Goal: Task Accomplishment & Management: Use online tool/utility

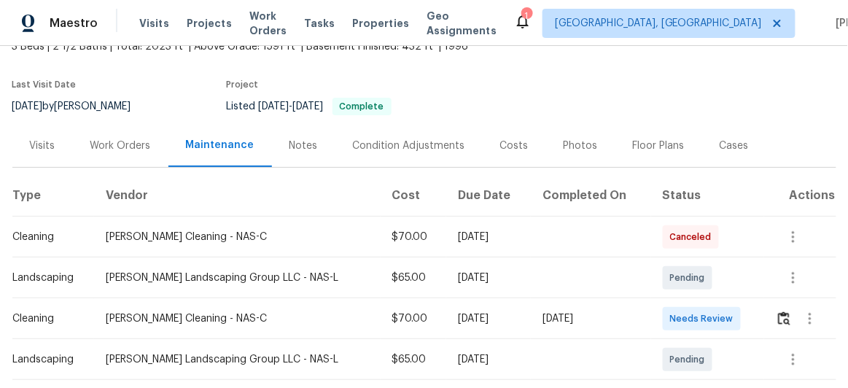
scroll to position [132, 0]
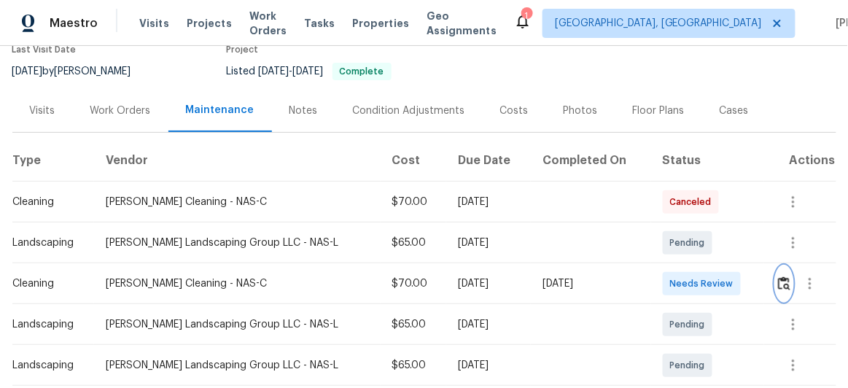
click at [778, 283] on img "button" at bounding box center [784, 283] width 12 height 14
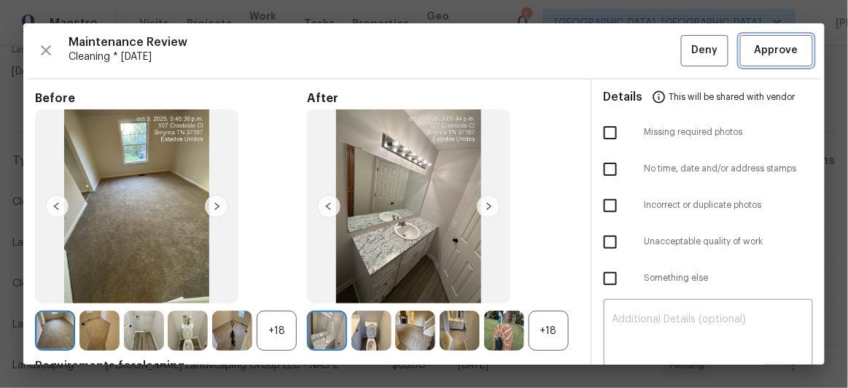
click at [751, 50] on span "Approve" at bounding box center [776, 51] width 50 height 18
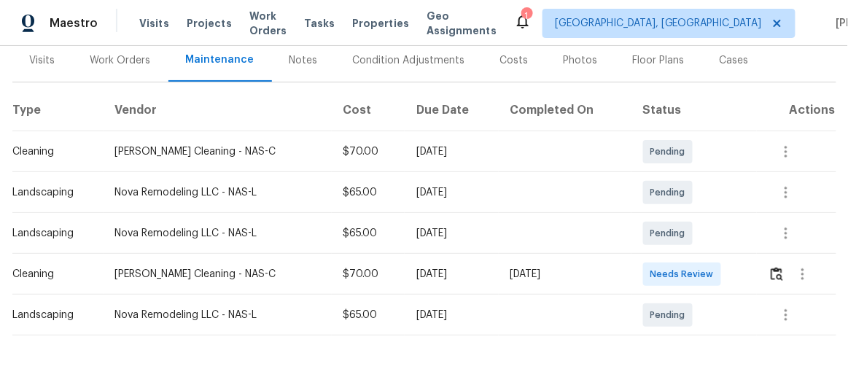
scroll to position [226, 0]
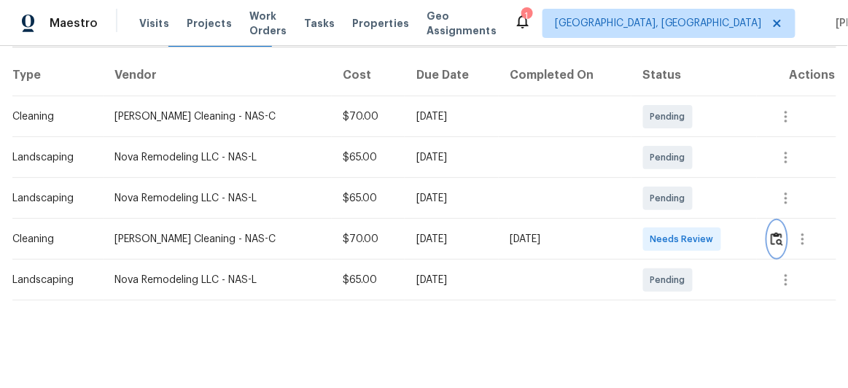
click at [775, 232] on img "button" at bounding box center [776, 239] width 12 height 14
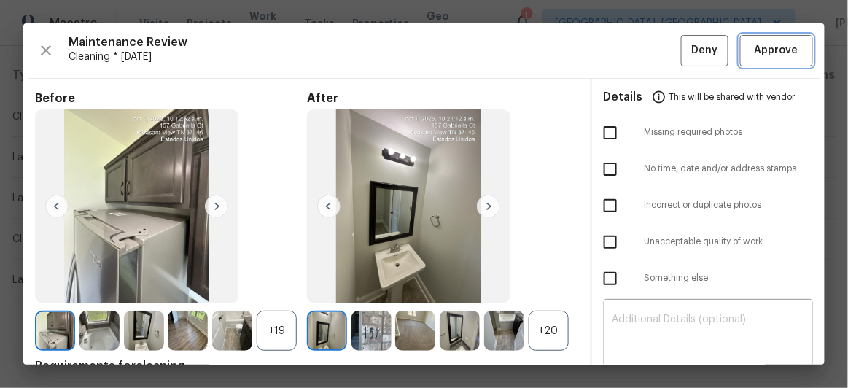
click at [772, 47] on span "Approve" at bounding box center [776, 51] width 44 height 18
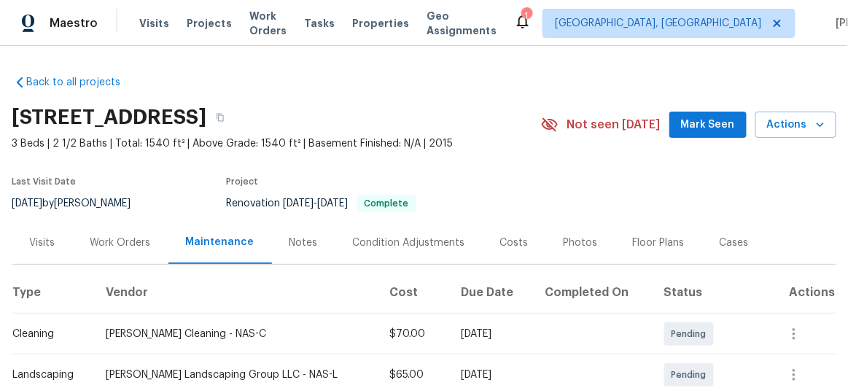
scroll to position [198, 0]
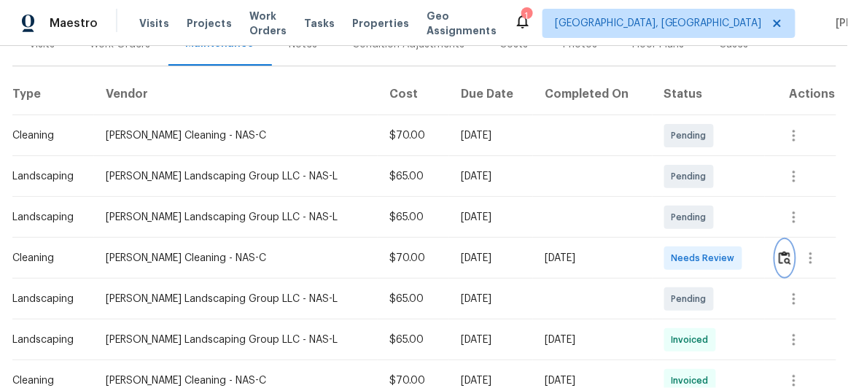
click at [778, 257] on img "button" at bounding box center [784, 258] width 12 height 14
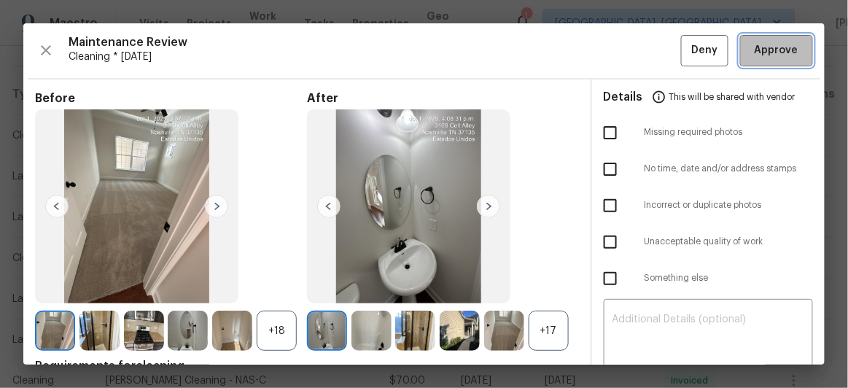
click at [759, 54] on span "Approve" at bounding box center [776, 51] width 44 height 18
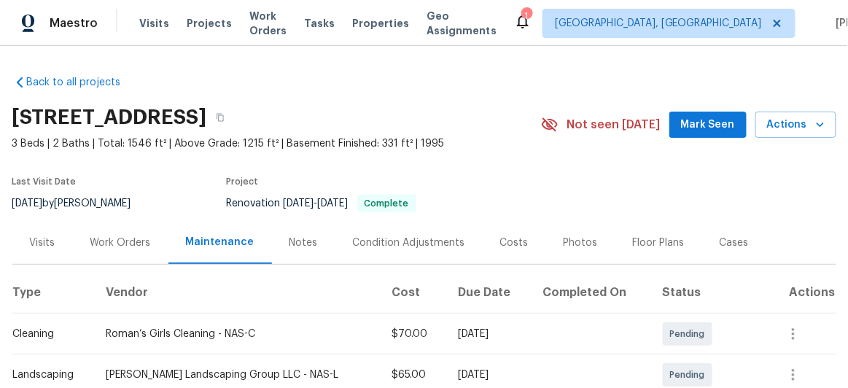
scroll to position [226, 0]
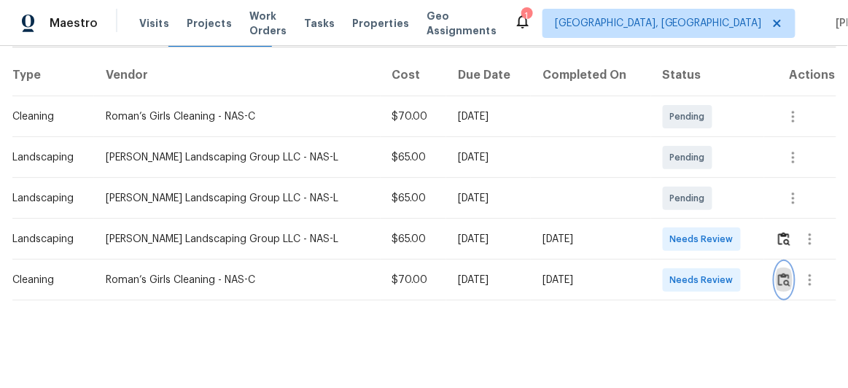
click at [783, 273] on img "button" at bounding box center [784, 280] width 12 height 14
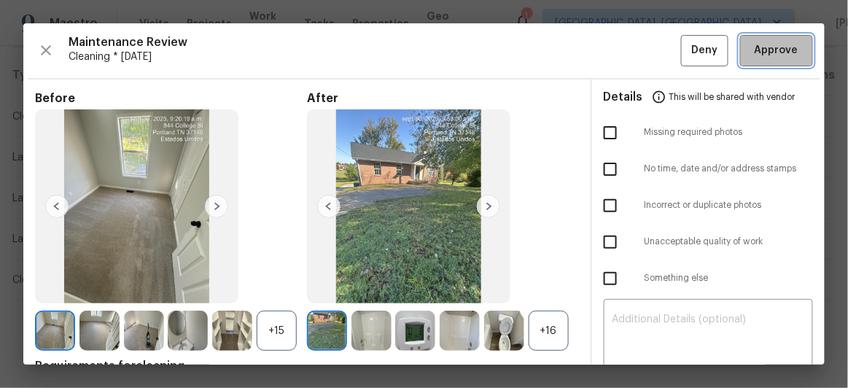
click at [764, 58] on span "Approve" at bounding box center [776, 51] width 44 height 18
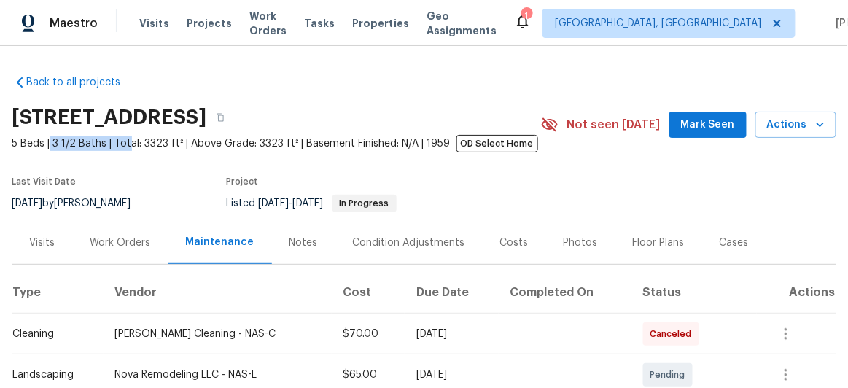
drag, startPoint x: 44, startPoint y: 144, endPoint x: 120, endPoint y: 144, distance: 75.1
click at [120, 144] on span "5 Beds | 3 1/2 Baths | Total: 3323 ft² | Above Grade: 3323 ft² | Basement Finis…" at bounding box center [276, 143] width 528 height 15
click at [67, 160] on section "[STREET_ADDRESS] 5 Beds | 3 1/2 Baths | Total: 3323 ft² | Above Grade: 3323 ft²…" at bounding box center [424, 159] width 824 height 122
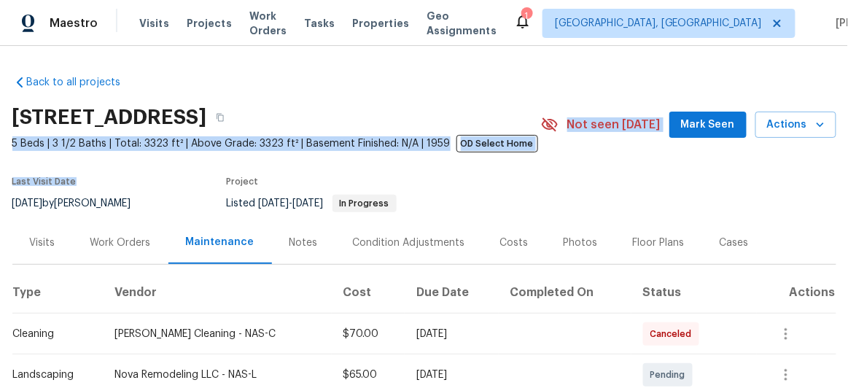
drag, startPoint x: 0, startPoint y: 138, endPoint x: 95, endPoint y: 152, distance: 96.4
click at [95, 152] on div "Back to all projects [STREET_ADDRESS] 5 Beds | 3 1/2 Baths | Total: 3323 ft² | …" at bounding box center [424, 217] width 848 height 342
click at [78, 157] on section "[STREET_ADDRESS] 5 Beds | 3 1/2 Baths | Total: 3323 ft² | Above Grade: 3323 ft²…" at bounding box center [424, 159] width 824 height 122
drag, startPoint x: 9, startPoint y: 144, endPoint x: 90, endPoint y: 154, distance: 82.3
click at [90, 154] on section "[STREET_ADDRESS] 5 Beds | 3 1/2 Baths | Total: 3323 ft² | Above Grade: 3323 ft²…" at bounding box center [424, 159] width 824 height 122
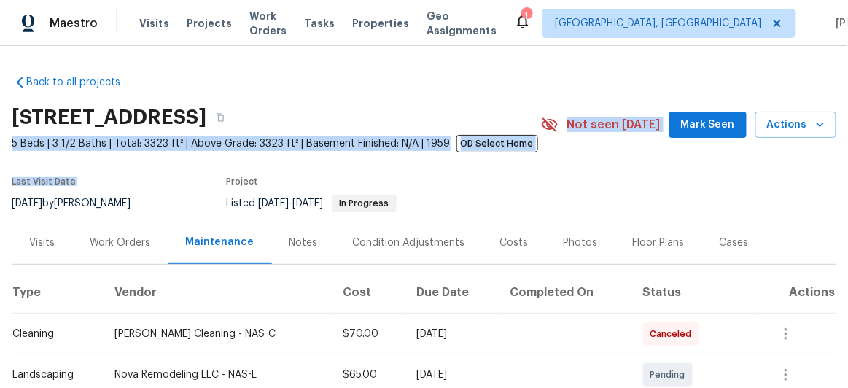
click at [92, 155] on section "[STREET_ADDRESS] 5 Beds | 3 1/2 Baths | Total: 3323 ft² | Above Grade: 3323 ft²…" at bounding box center [424, 159] width 824 height 122
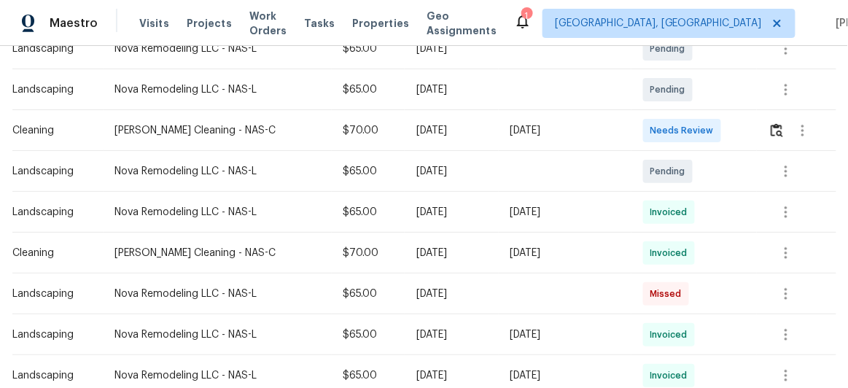
scroll to position [331, 0]
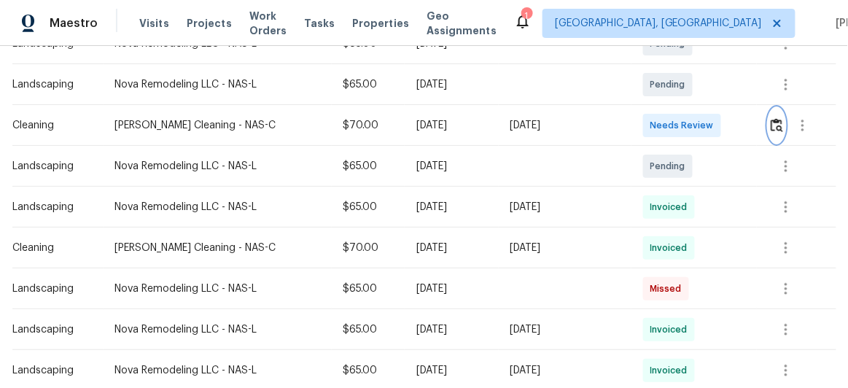
click at [778, 127] on img "button" at bounding box center [776, 125] width 12 height 14
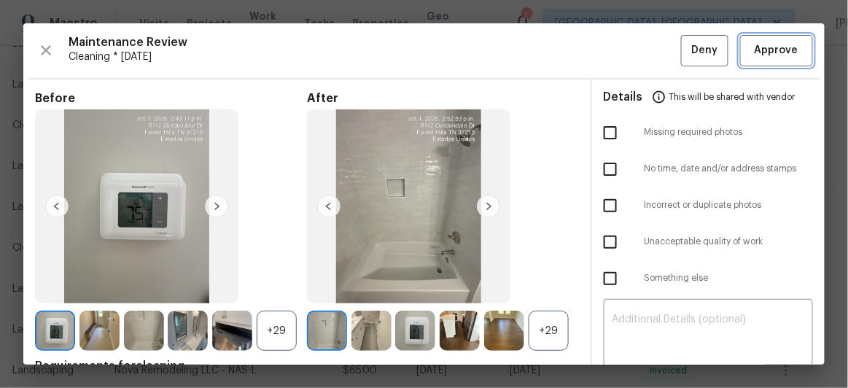
click at [784, 55] on span "Approve" at bounding box center [776, 51] width 44 height 18
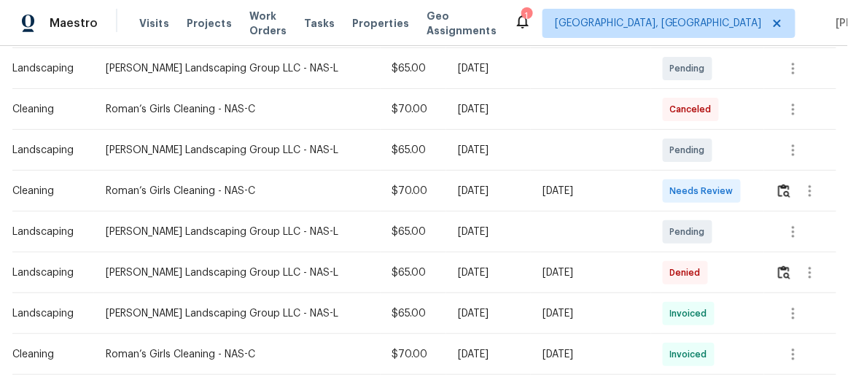
scroll to position [331, 0]
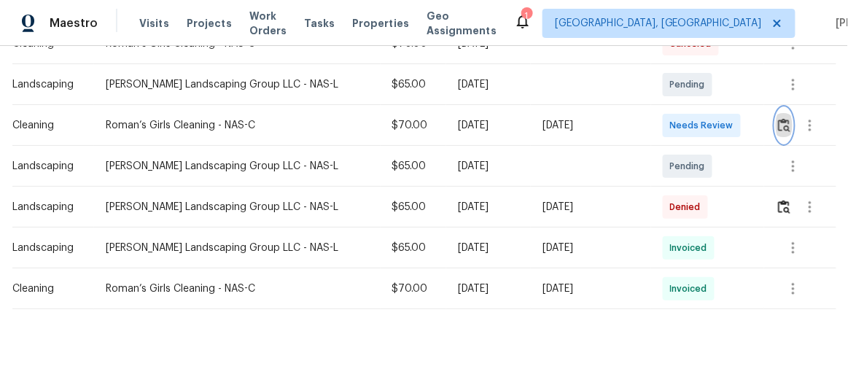
click at [778, 126] on img "button" at bounding box center [784, 125] width 12 height 14
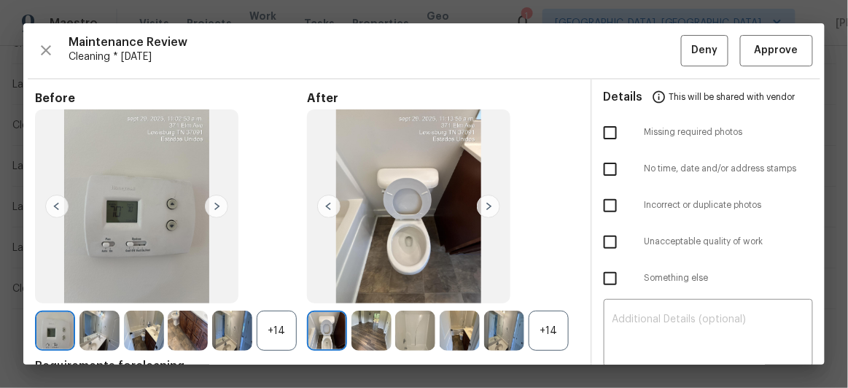
click at [480, 203] on img at bounding box center [488, 206] width 23 height 23
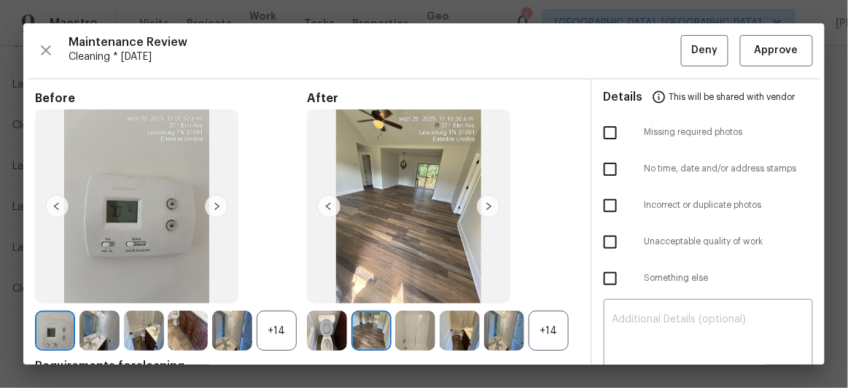
click at [480, 203] on img at bounding box center [488, 206] width 23 height 23
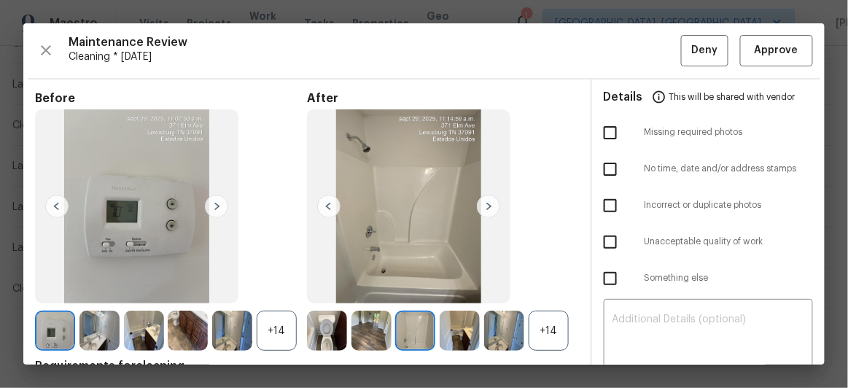
click at [480, 203] on img at bounding box center [488, 206] width 23 height 23
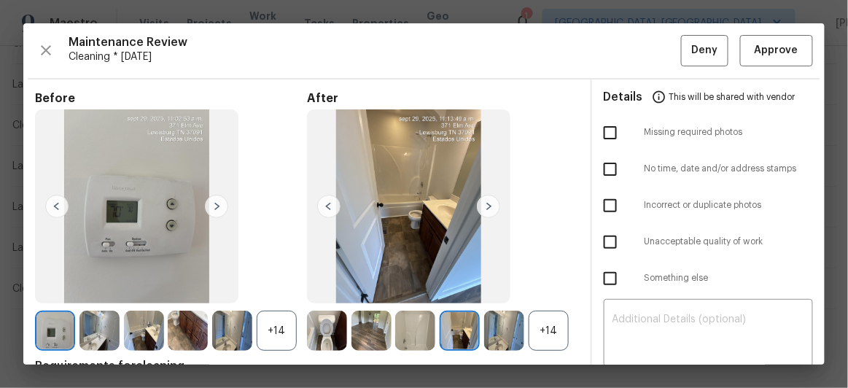
click at [480, 203] on img at bounding box center [488, 206] width 23 height 23
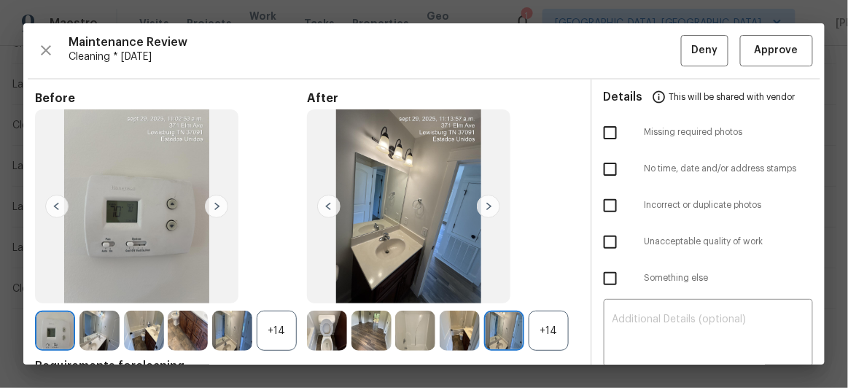
click at [480, 203] on img at bounding box center [488, 206] width 23 height 23
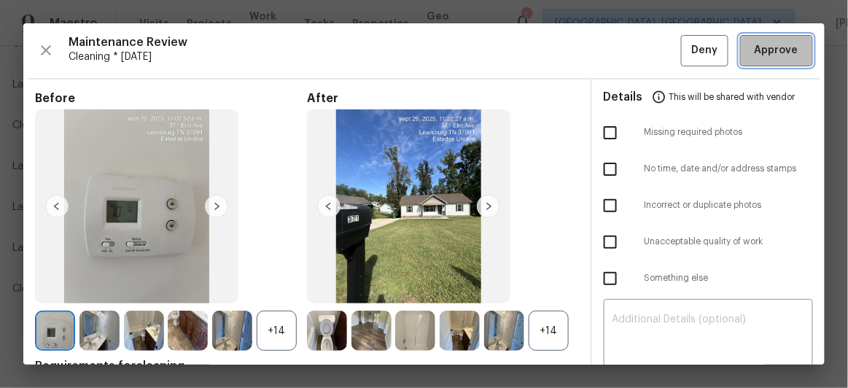
click at [754, 53] on span "Approve" at bounding box center [776, 51] width 44 height 18
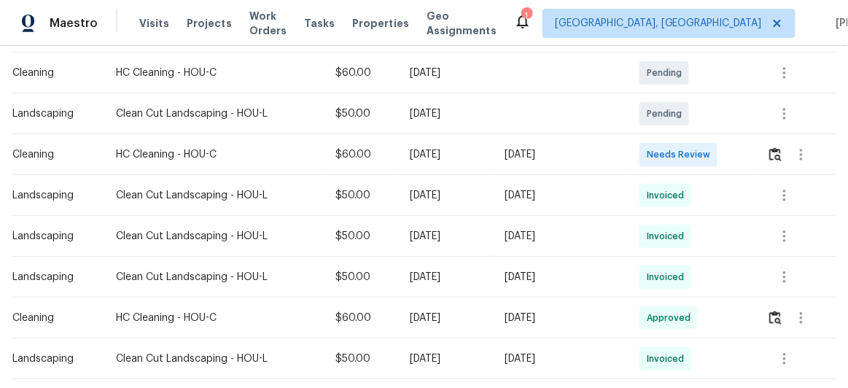
scroll to position [331, 0]
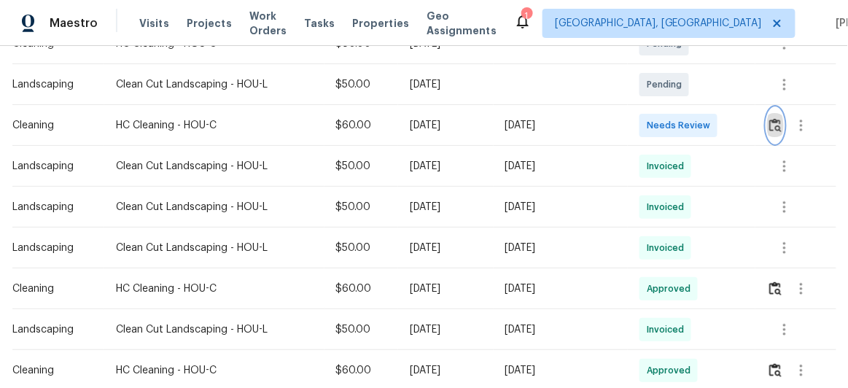
click at [771, 125] on img "button" at bounding box center [775, 125] width 12 height 14
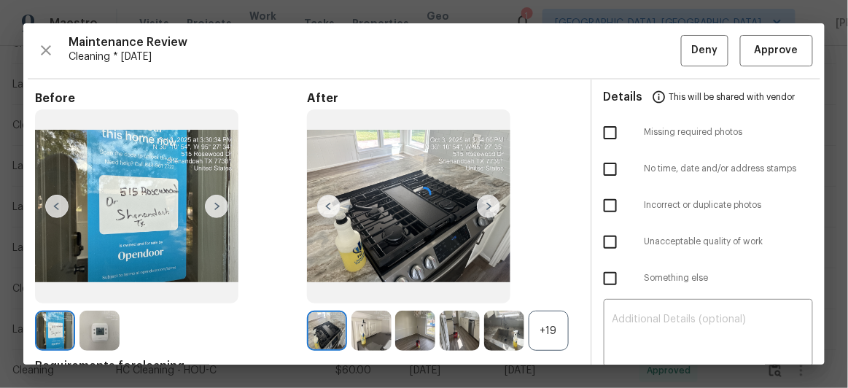
click at [778, 59] on div at bounding box center [423, 193] width 801 height 341
click at [775, 44] on span "Approve" at bounding box center [776, 51] width 44 height 18
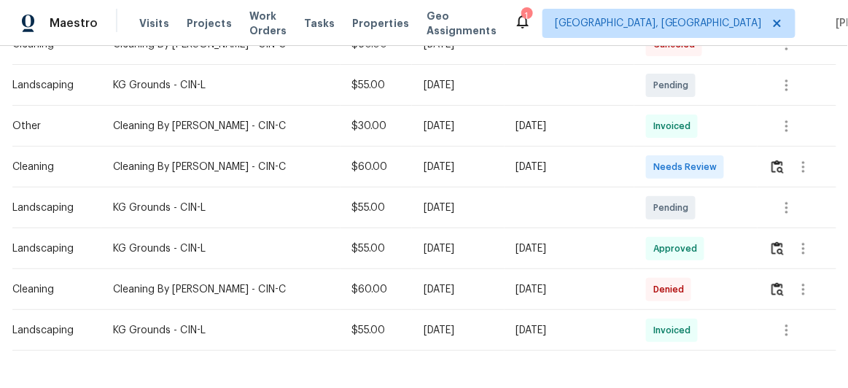
scroll to position [331, 0]
click at [771, 167] on img "button" at bounding box center [777, 166] width 12 height 14
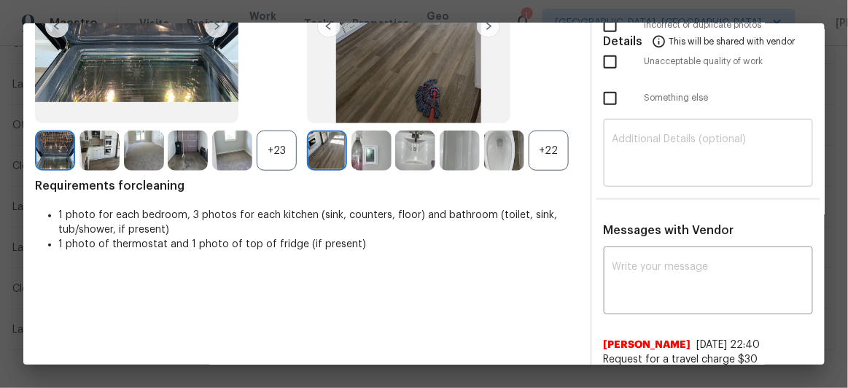
scroll to position [236, 0]
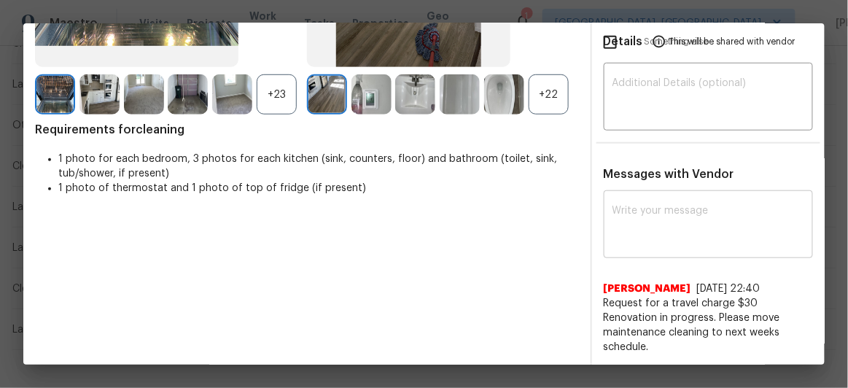
click at [615, 216] on textarea at bounding box center [708, 226] width 192 height 41
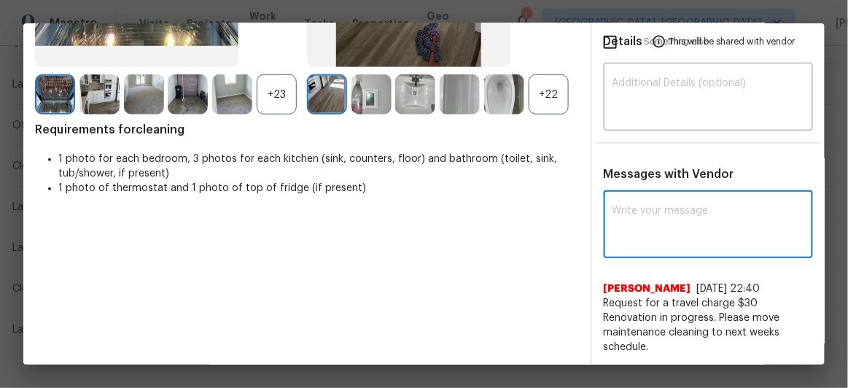
paste textarea "Maintenance Audit Team: Hello! After further review, the visit([DATE]) has been…"
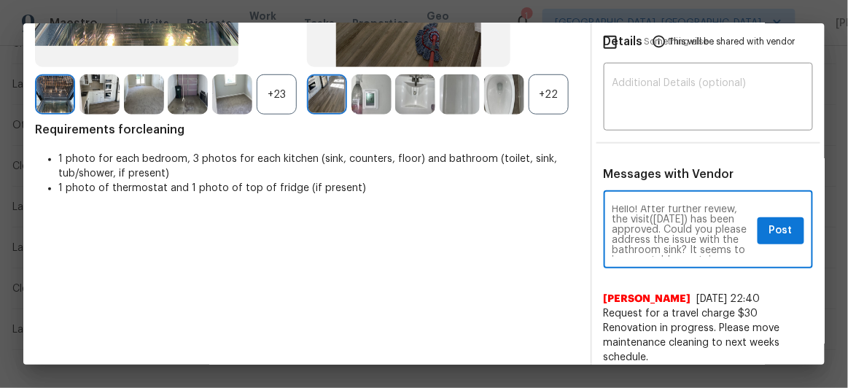
scroll to position [0, 0]
click at [675, 228] on textarea "Maintenance Audit Team: Hello! After further review, the visit([DATE]) has been…" at bounding box center [682, 231] width 140 height 51
click at [720, 235] on textarea "Maintenance Audit Team: Hello! After further review, the visit(10/03/2025) has …" at bounding box center [682, 231] width 140 height 51
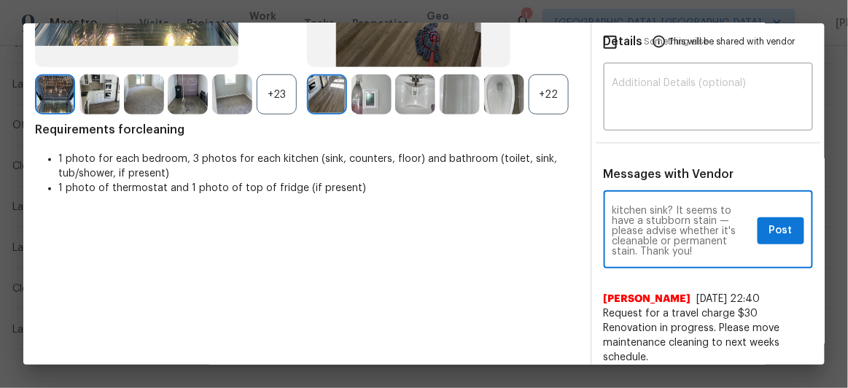
click at [673, 220] on textarea "Maintenance Audit Team: Hello! After further review, the visit(10/03/2025) has …" at bounding box center [682, 231] width 140 height 51
type textarea "Maintenance Audit Team: Hello! After further review, the visit(10/03/2025) has …"
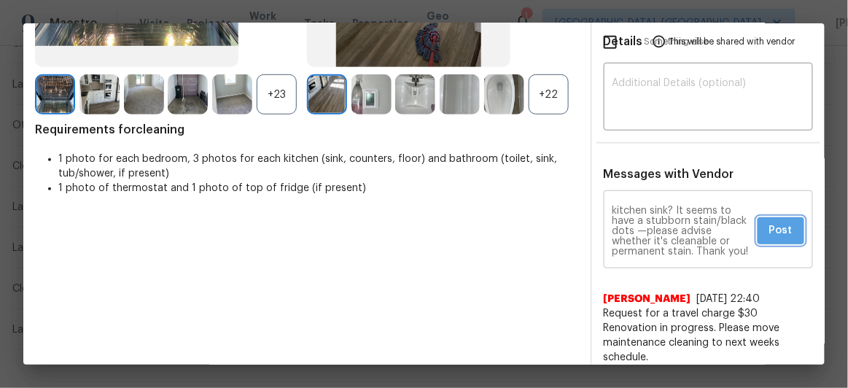
click at [781, 226] on span "Post" at bounding box center [780, 231] width 23 height 18
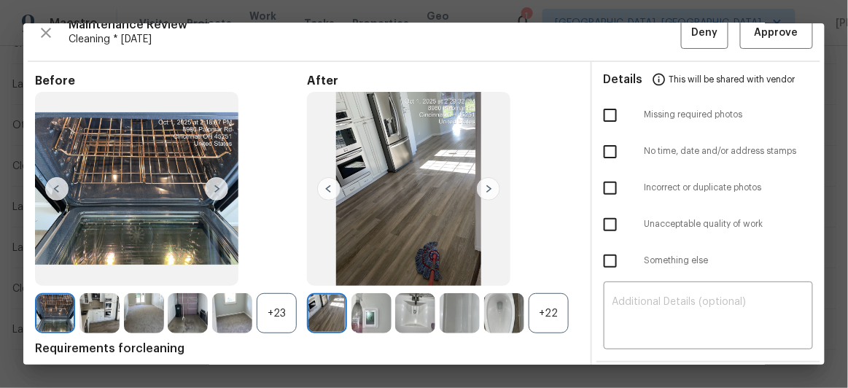
scroll to position [0, 0]
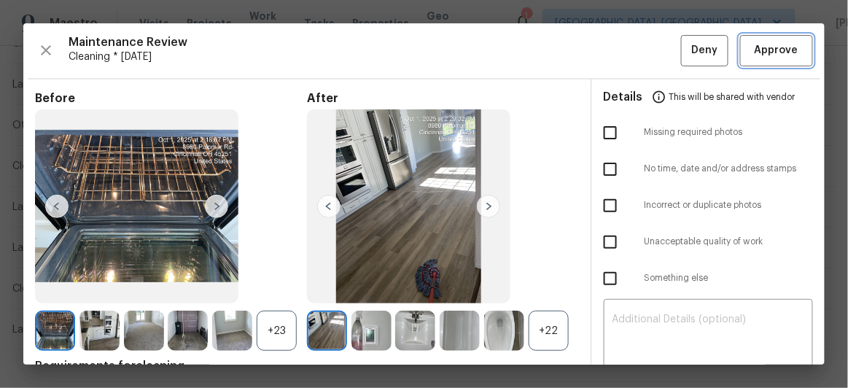
click at [761, 56] on span "Approve" at bounding box center [776, 51] width 44 height 18
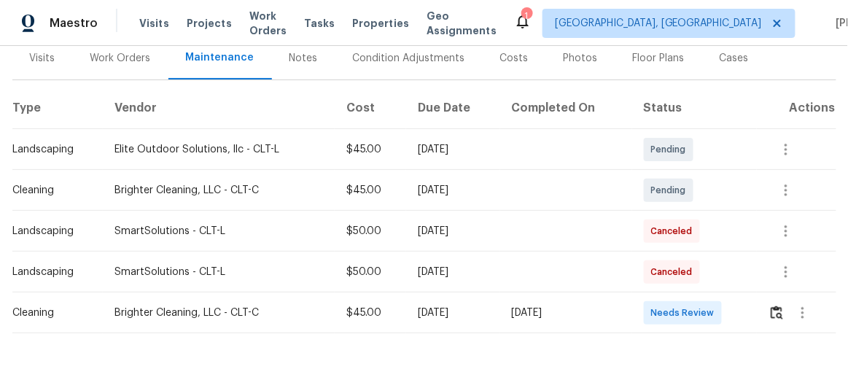
scroll to position [226, 0]
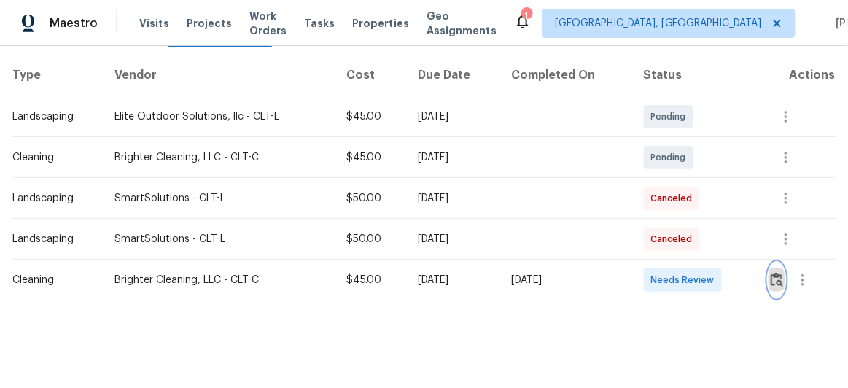
click at [775, 273] on img "button" at bounding box center [776, 280] width 12 height 14
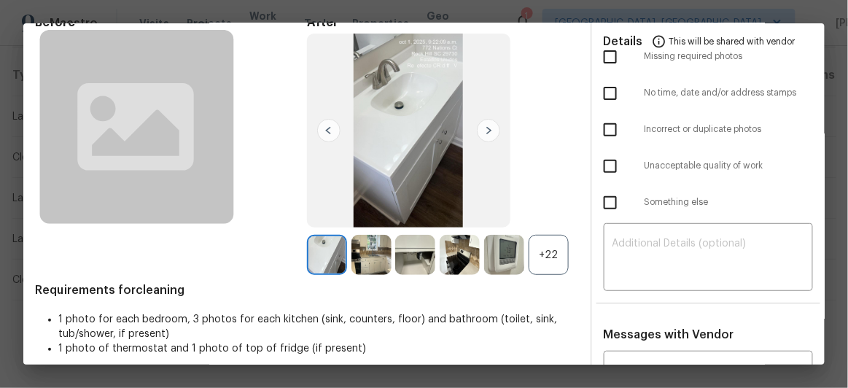
scroll to position [172, 0]
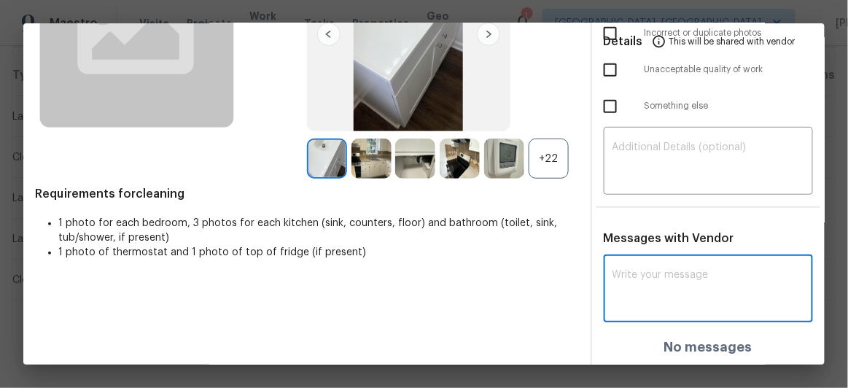
click at [612, 277] on textarea at bounding box center [708, 290] width 192 height 41
paste textarea "Maintenance Audit Team: Hello! After further review, the visit(06/09/2025) has …"
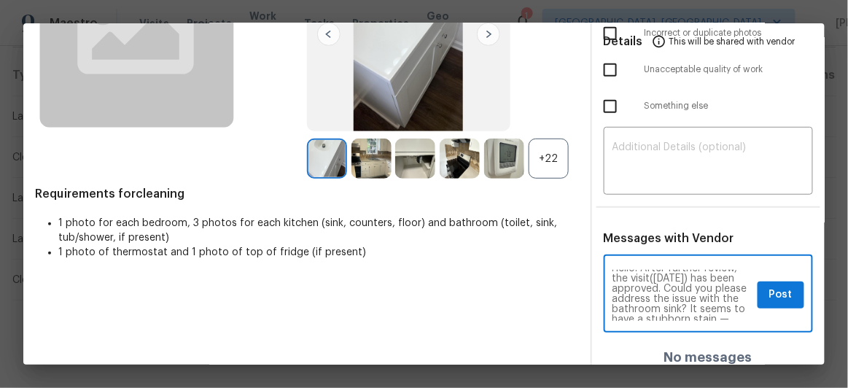
scroll to position [0, 0]
click at [674, 293] on textarea "Maintenance Audit Team: Hello! After further review, the visit(06/09/2025) has …" at bounding box center [682, 295] width 140 height 51
click at [721, 295] on textarea "Maintenance Audit Team: Hello! After further review, the visit(10/03/2025) has …" at bounding box center [682, 295] width 140 height 51
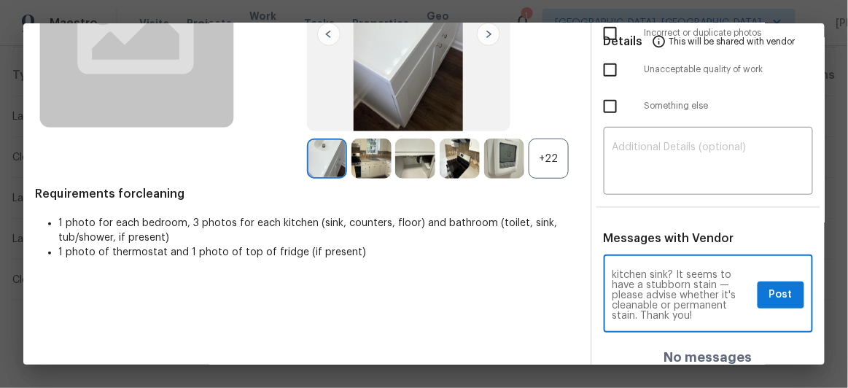
click at [672, 291] on textarea "Maintenance Audit Team: Hello! After further review, the visit(10/03/2025) has …" at bounding box center [682, 295] width 140 height 51
type textarea "Maintenance Audit Team: Hello! After further review, the visit(10/03/2025) has …"
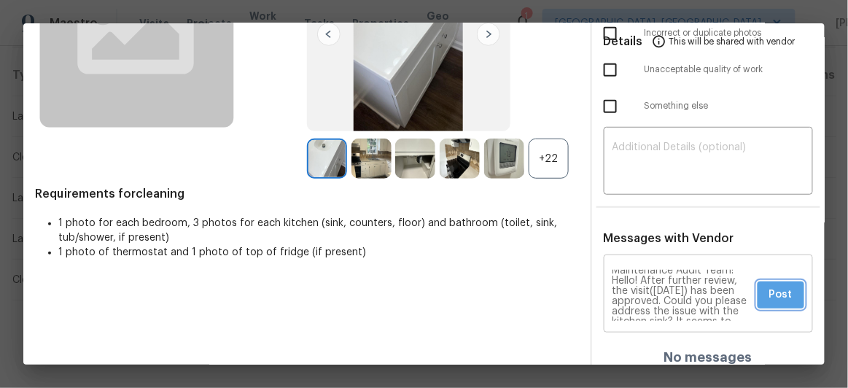
click at [783, 291] on button "Post" at bounding box center [780, 294] width 47 height 27
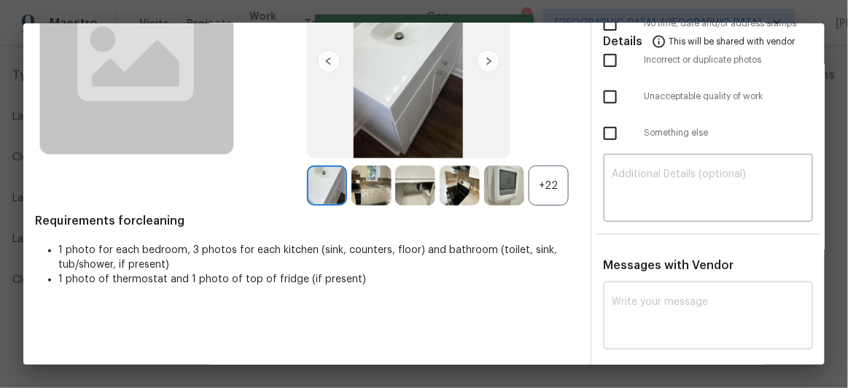
scroll to position [0, 0]
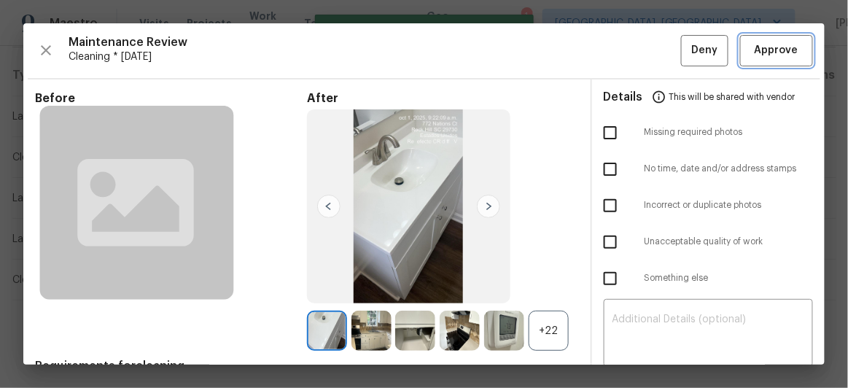
click at [762, 58] on span "Approve" at bounding box center [776, 51] width 44 height 18
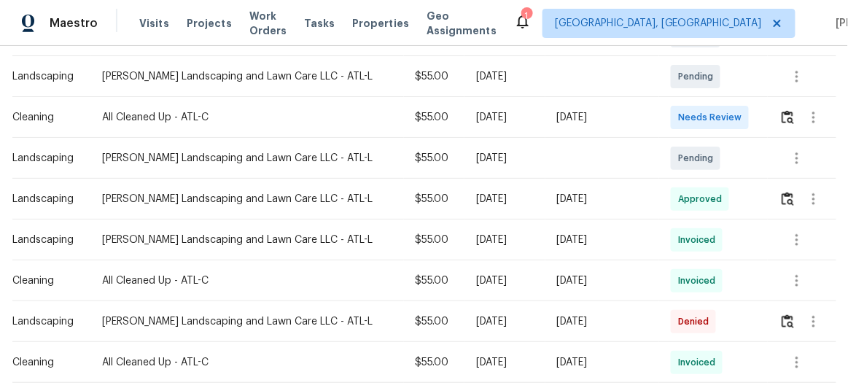
scroll to position [353, 0]
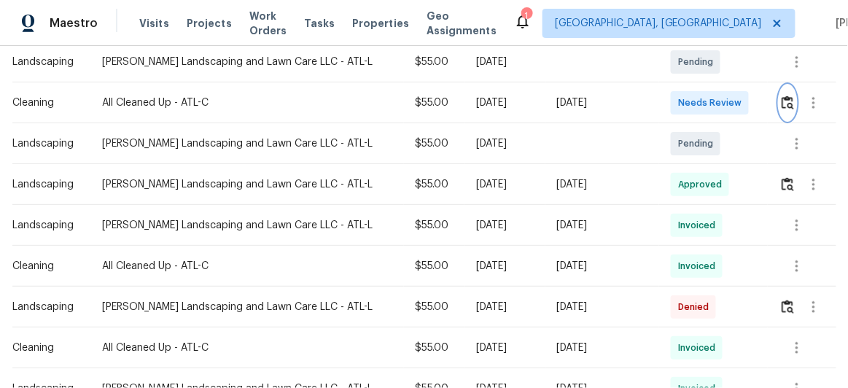
click at [786, 104] on img "button" at bounding box center [787, 102] width 12 height 14
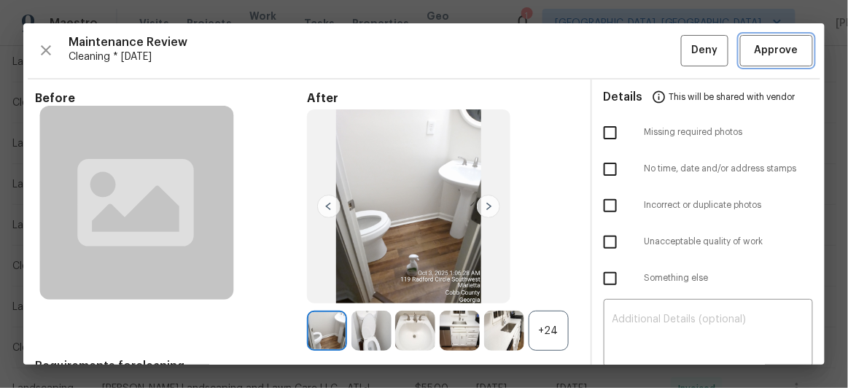
click at [756, 62] on button "Approve" at bounding box center [776, 50] width 73 height 31
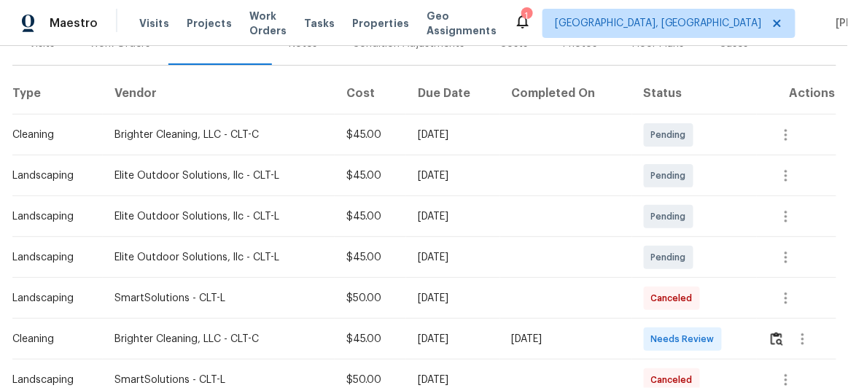
scroll to position [265, 0]
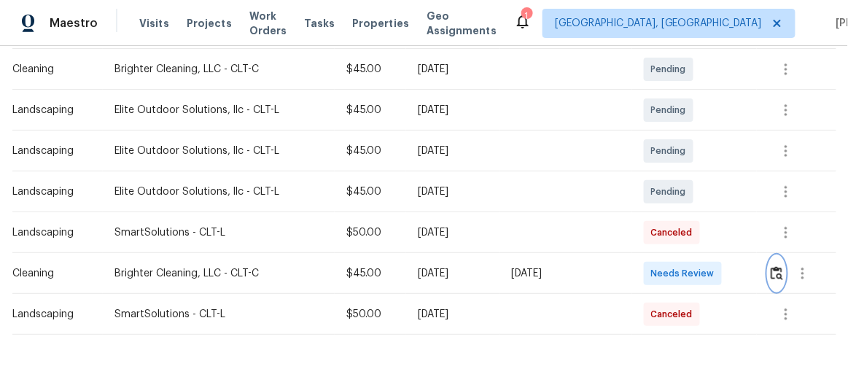
click at [778, 270] on img "button" at bounding box center [776, 273] width 12 height 14
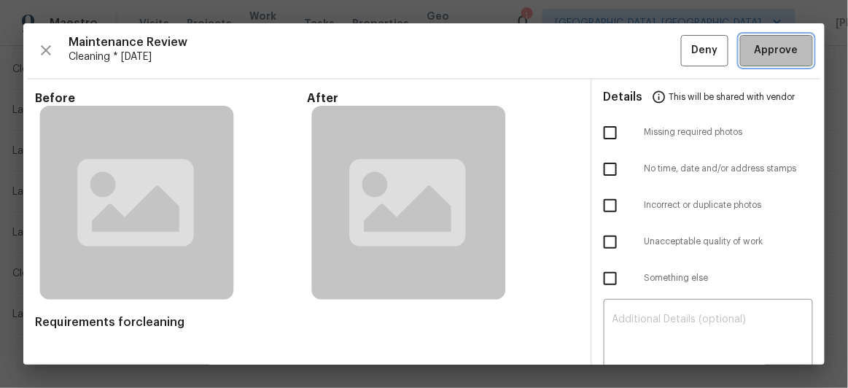
click at [777, 49] on span "Approve" at bounding box center [776, 51] width 44 height 18
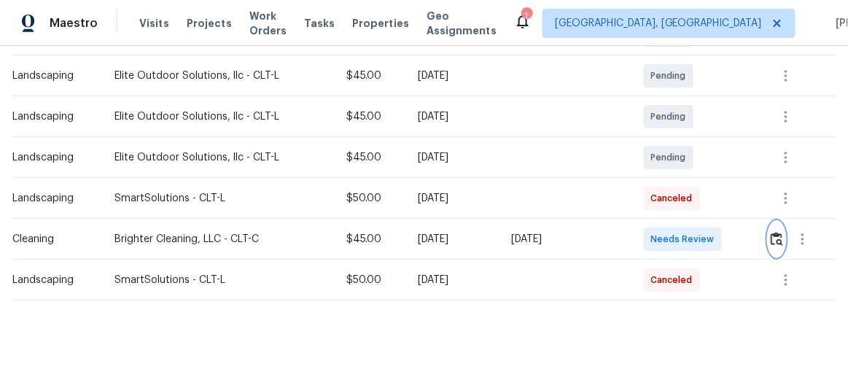
scroll to position [308, 0]
click at [772, 232] on img "button" at bounding box center [776, 239] width 12 height 14
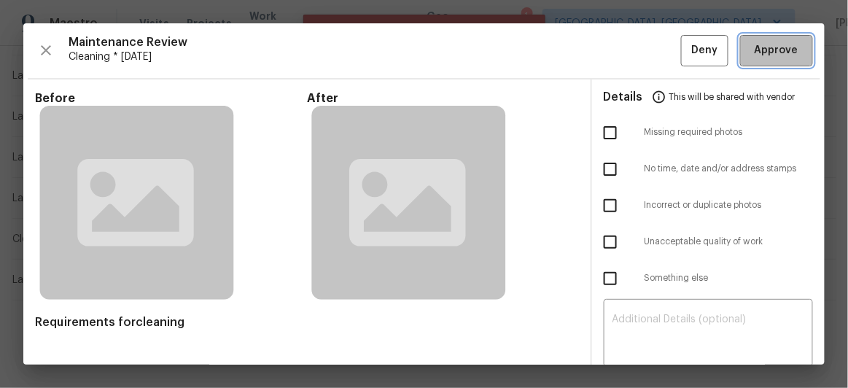
click at [773, 46] on span "Approve" at bounding box center [776, 51] width 44 height 18
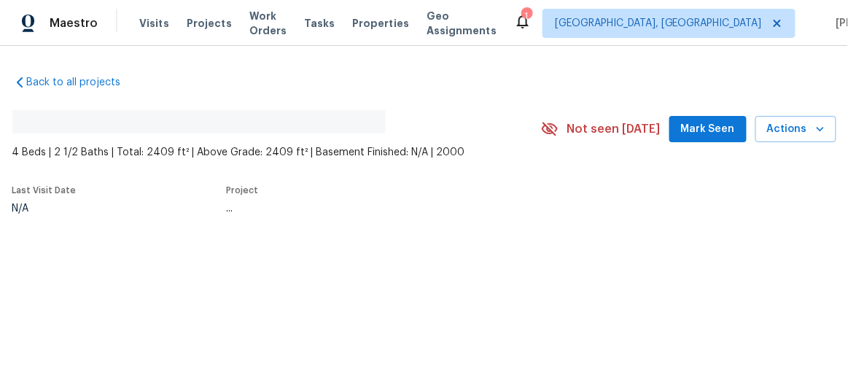
click at [539, 68] on div "Back to all projects No address found 4 Beds | 2 1/2 Baths | Total: 2409 ft² | …" at bounding box center [424, 142] width 824 height 159
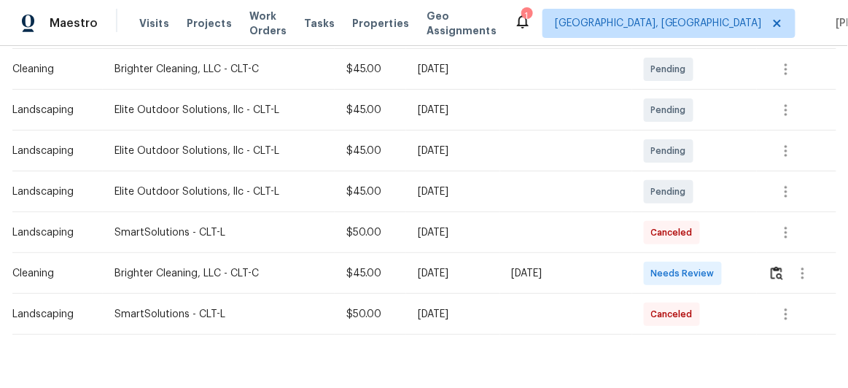
scroll to position [308, 0]
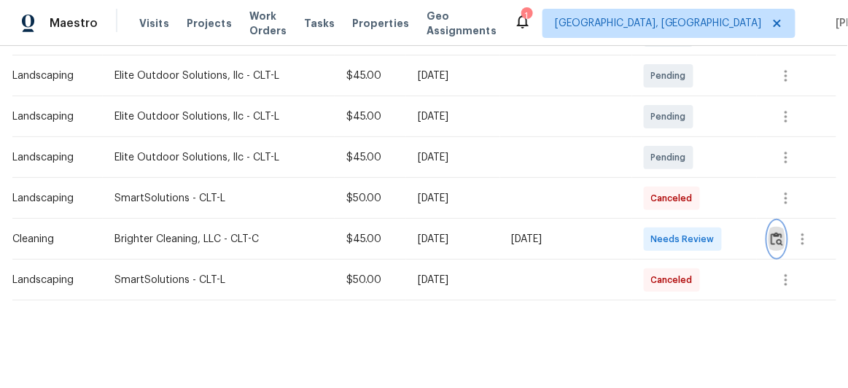
click at [775, 232] on img "button" at bounding box center [776, 239] width 12 height 14
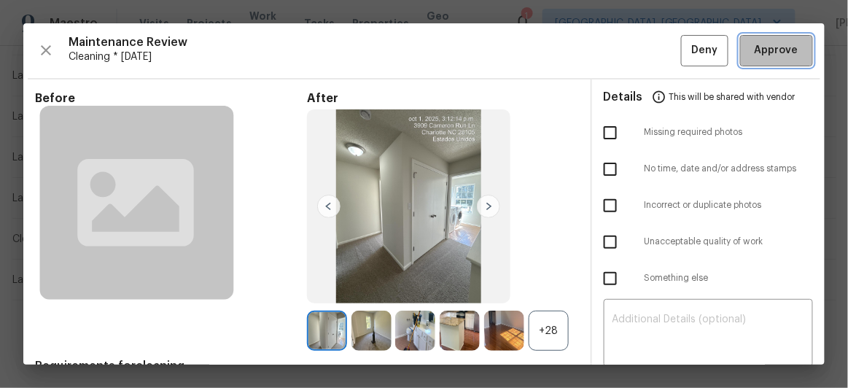
click at [777, 44] on span "Approve" at bounding box center [776, 51] width 44 height 18
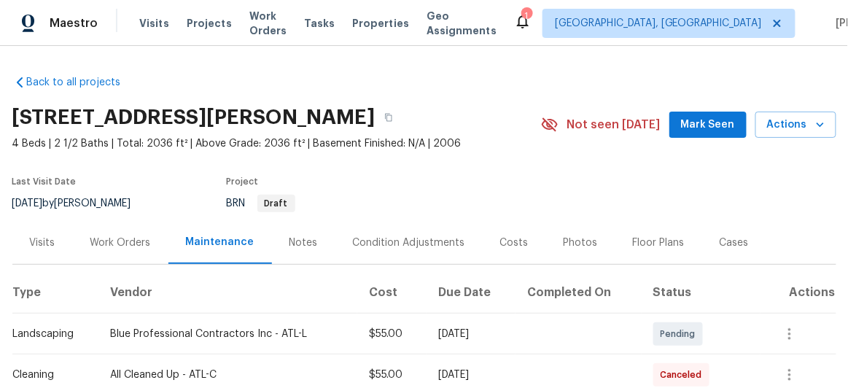
scroll to position [265, 0]
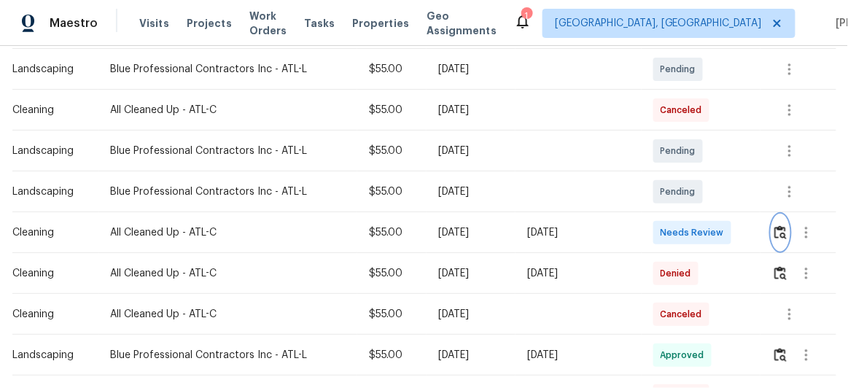
click at [778, 232] on img "button" at bounding box center [780, 232] width 12 height 14
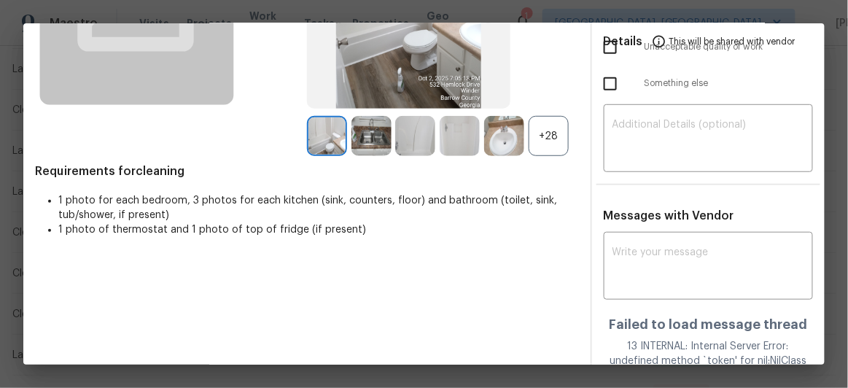
scroll to position [198, 0]
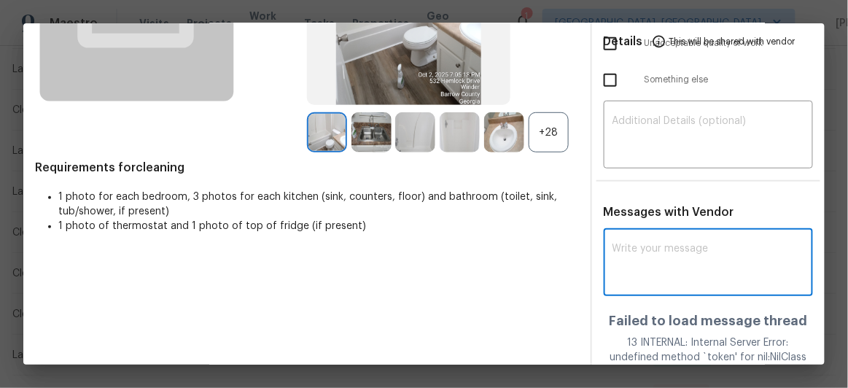
click at [657, 254] on textarea at bounding box center [708, 263] width 192 height 41
click at [644, 249] on textarea at bounding box center [708, 263] width 192 height 41
paste textarea "Maintenance Audit Team: Hello! After further review, the visit(06/09/2025) has …"
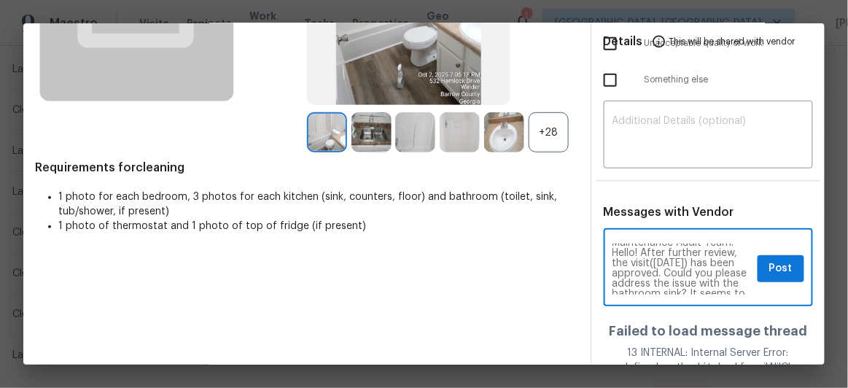
scroll to position [0, 0]
click at [675, 267] on textarea "Maintenance Audit Team: Hello! After further review, the visit(06/09/2025) has …" at bounding box center [682, 268] width 140 height 51
click at [719, 269] on textarea "Maintenance Audit Team: Hello! After further review, the visit(10/03/2025) has …" at bounding box center [682, 268] width 140 height 51
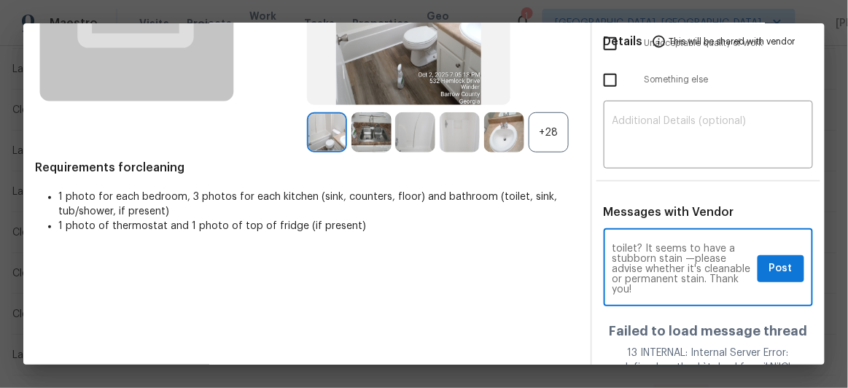
click at [627, 265] on textarea "Maintenance Audit Team: Hello! After further review, the visit(10/03/2025) has …" at bounding box center [682, 268] width 140 height 51
type textarea "Maintenance Audit Team: Hello! After further review, the visit(10/03/2025) has …"
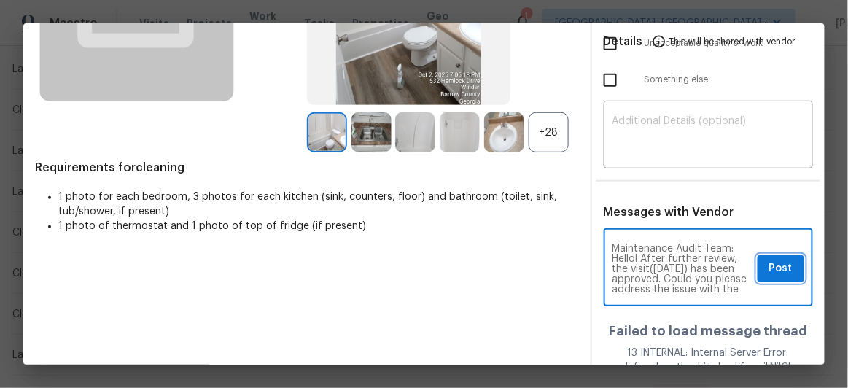
click at [772, 273] on span "Post" at bounding box center [780, 268] width 23 height 18
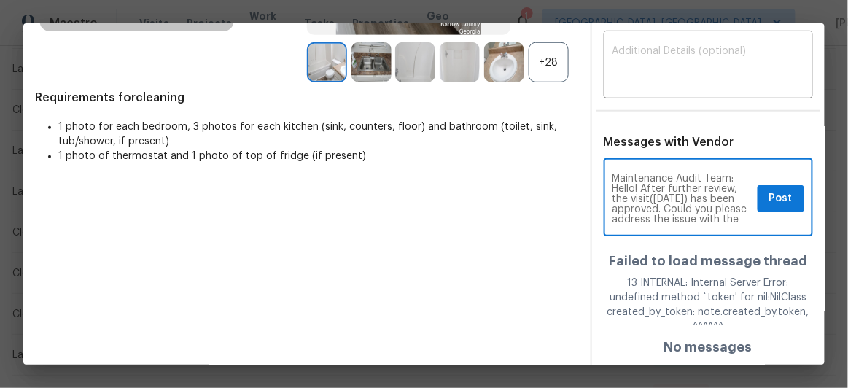
drag, startPoint x: 723, startPoint y: 218, endPoint x: 601, endPoint y: 169, distance: 131.1
click at [603, 169] on div "Maintenance Audit Team: Hello! After further review, the visit(10/03/2025) has …" at bounding box center [708, 199] width 210 height 74
click at [512, 224] on div "Before After +28 Requirements for cleaning 1 photo for each bedroom, 3 photos f…" at bounding box center [307, 94] width 544 height 543
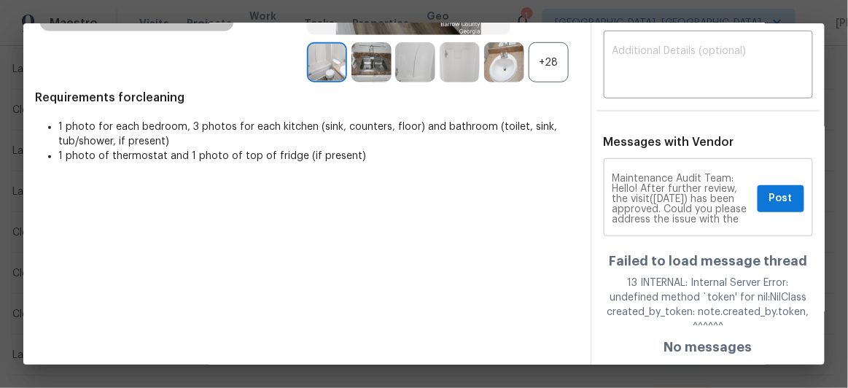
drag, startPoint x: 604, startPoint y: 176, endPoint x: 638, endPoint y: 203, distance: 43.6
click at [643, 208] on div "Maintenance Audit Team: Hello! After further review, the visit(10/03/2025) has …" at bounding box center [708, 199] width 210 height 74
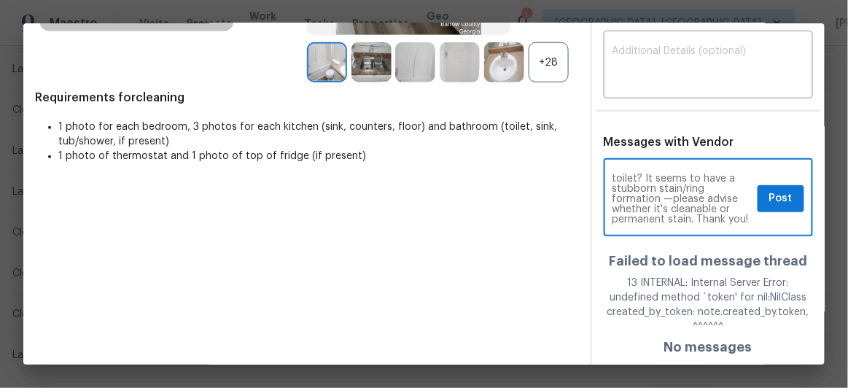
scroll to position [60, 0]
click at [703, 222] on textarea "Maintenance Audit Team: Hello! After further review, the visit(10/03/2025) has …" at bounding box center [682, 198] width 140 height 51
drag, startPoint x: 692, startPoint y: 219, endPoint x: 603, endPoint y: 168, distance: 102.5
click at [603, 168] on div "Maintenance Audit Team: Hello! After further review, the visit(10/03/2025) has …" at bounding box center [708, 199] width 210 height 74
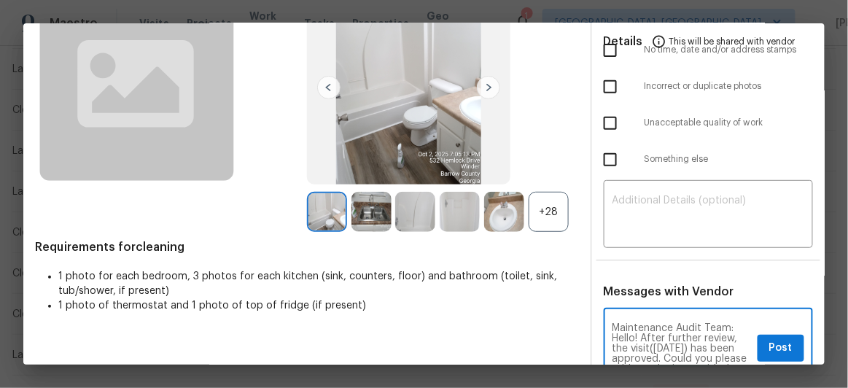
scroll to position [3, 0]
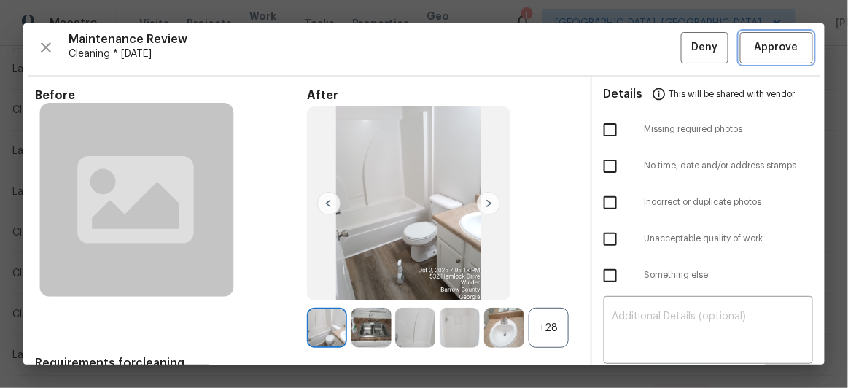
click at [756, 42] on span "Approve" at bounding box center [776, 48] width 44 height 18
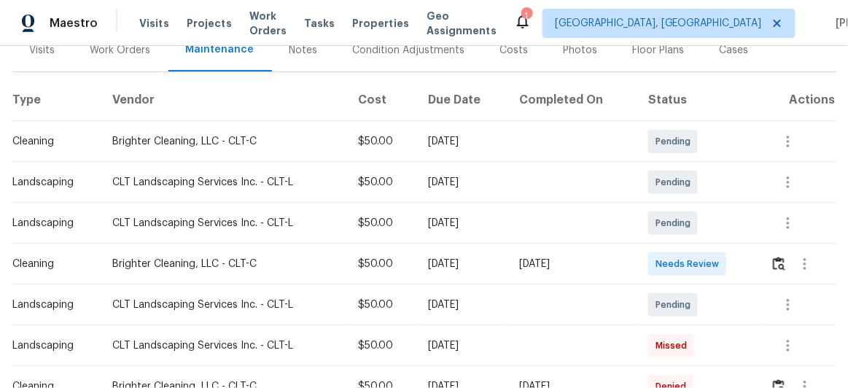
scroll to position [198, 0]
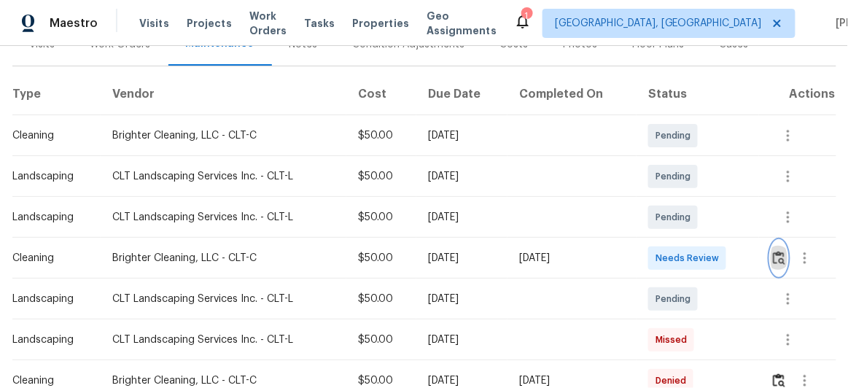
click at [770, 258] on button "button" at bounding box center [778, 258] width 17 height 35
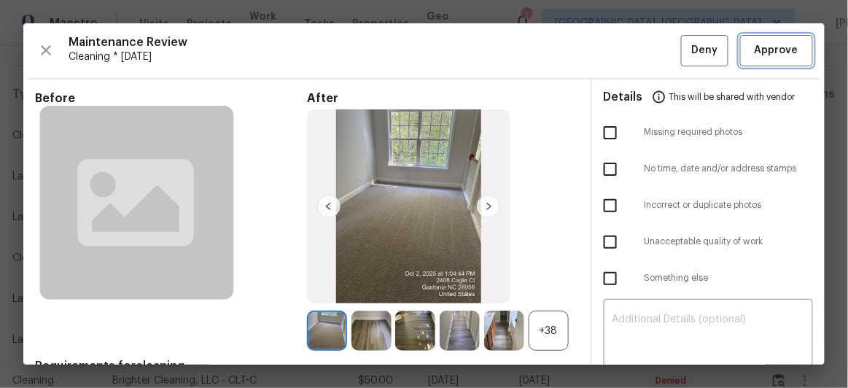
click at [790, 48] on span "Approve" at bounding box center [776, 51] width 50 height 18
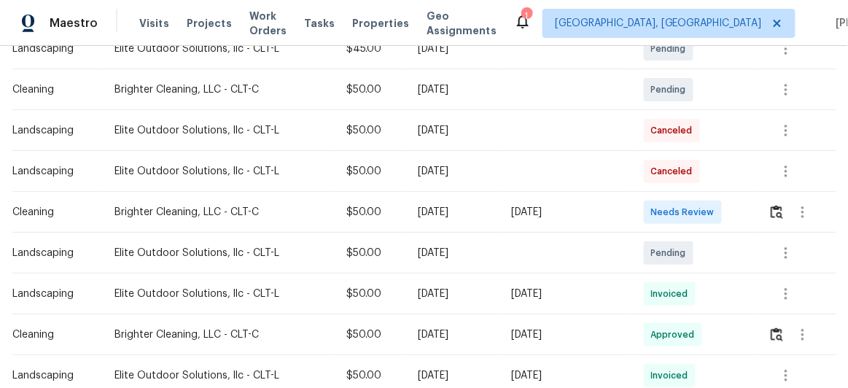
scroll to position [331, 0]
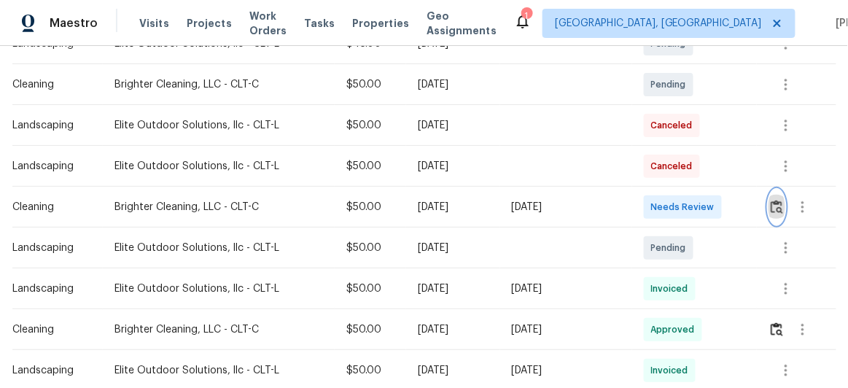
click at [775, 206] on img "button" at bounding box center [776, 207] width 12 height 14
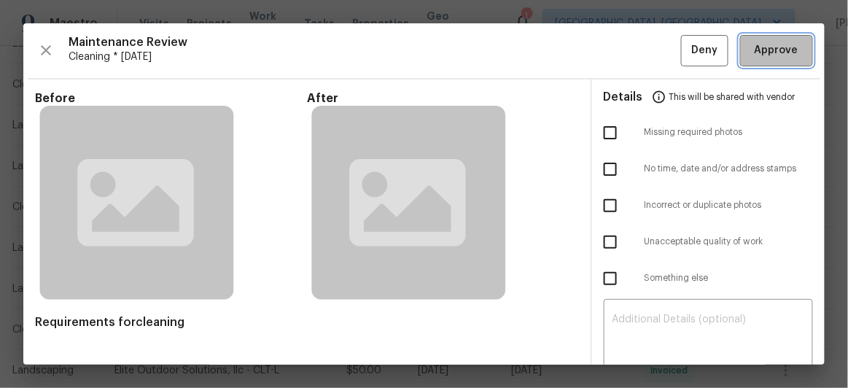
click at [774, 58] on span "Approve" at bounding box center [776, 51] width 44 height 18
click at [780, 56] on span "Approve" at bounding box center [776, 51] width 44 height 18
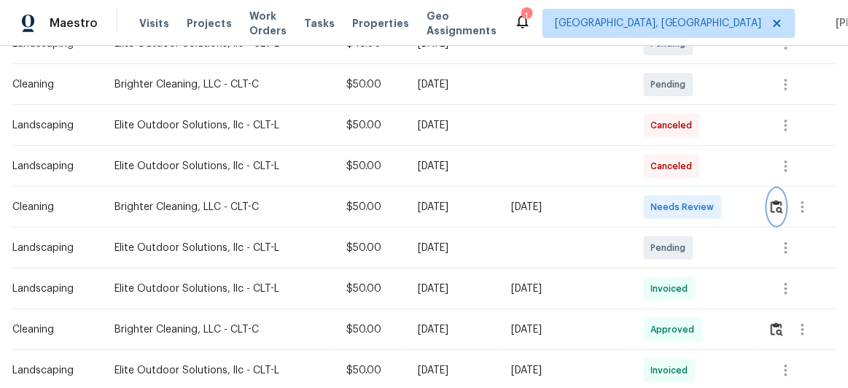
click at [778, 201] on img "button" at bounding box center [776, 207] width 12 height 14
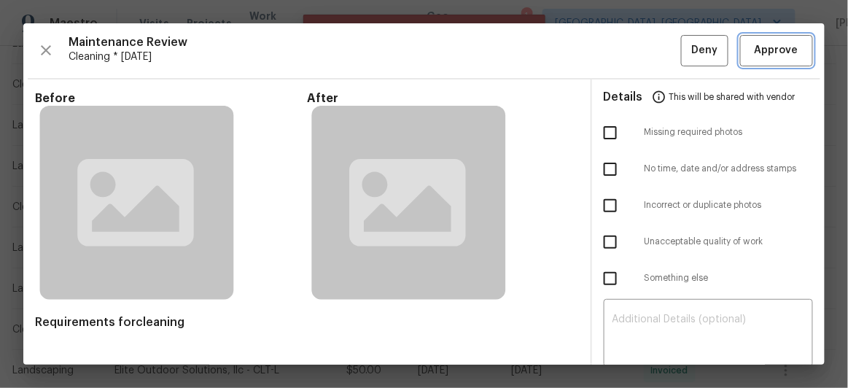
click at [756, 60] on button "Approve" at bounding box center [776, 50] width 73 height 31
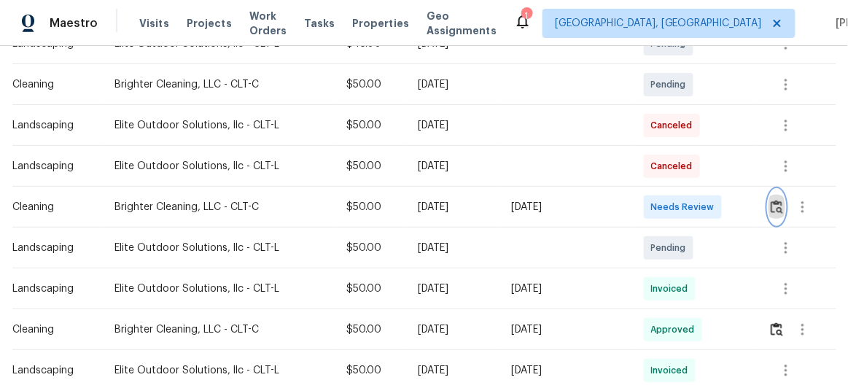
click at [773, 203] on img "button" at bounding box center [776, 207] width 12 height 14
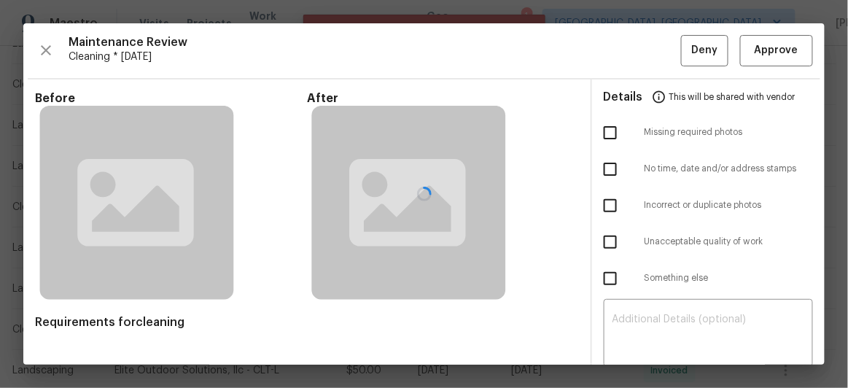
click at [770, 65] on div at bounding box center [423, 193] width 801 height 341
click at [770, 57] on div at bounding box center [423, 193] width 801 height 341
click at [767, 46] on div at bounding box center [423, 193] width 801 height 341
click at [763, 47] on div at bounding box center [423, 193] width 801 height 341
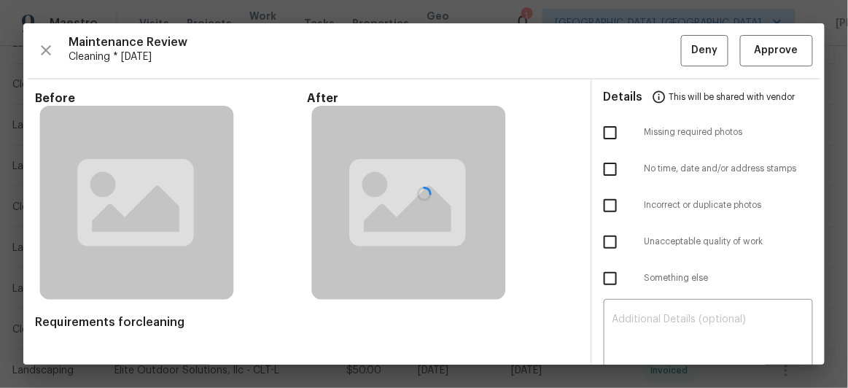
click at [763, 47] on div at bounding box center [423, 193] width 801 height 341
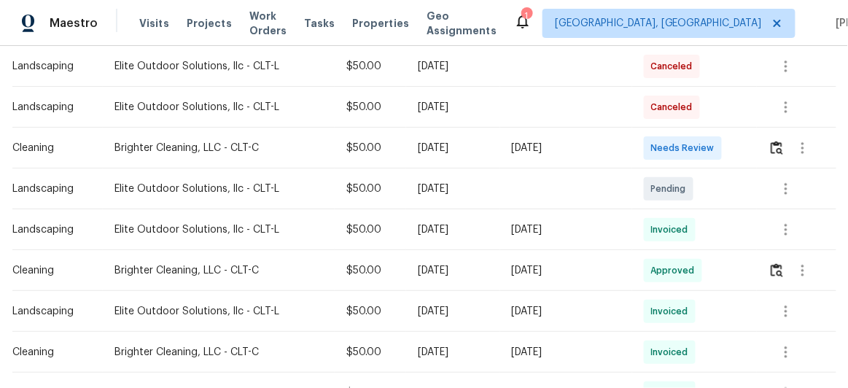
scroll to position [397, 0]
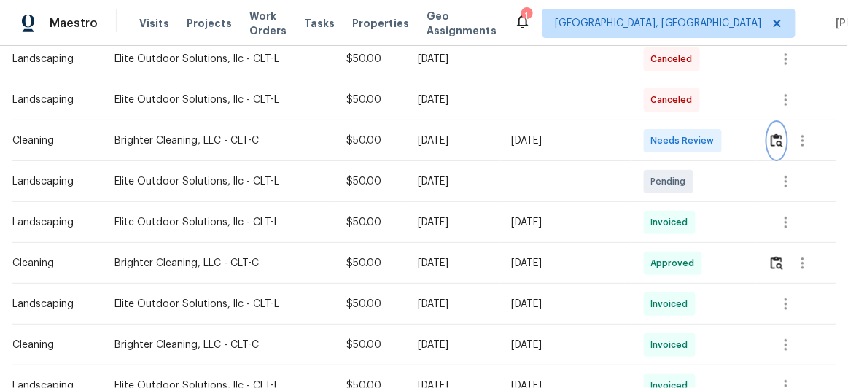
click at [770, 143] on img "button" at bounding box center [776, 140] width 12 height 14
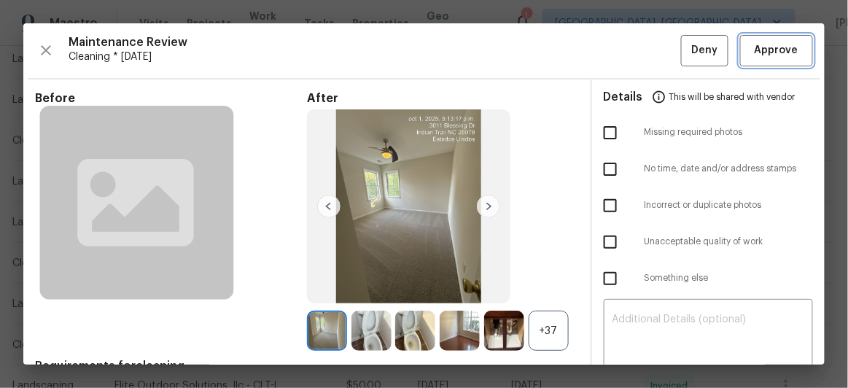
click at [764, 42] on span "Approve" at bounding box center [776, 51] width 44 height 18
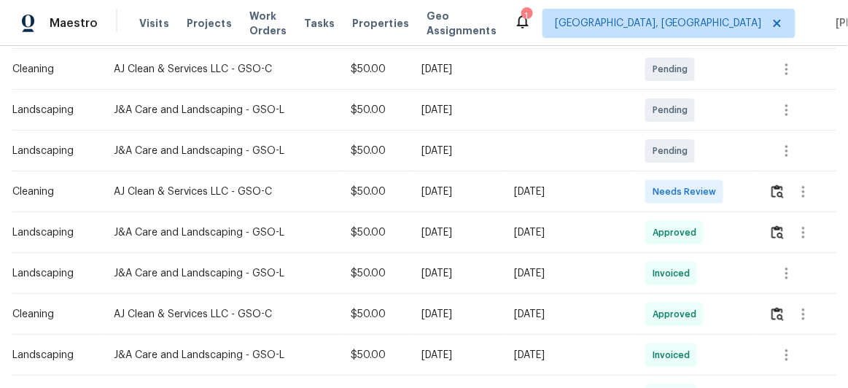
scroll to position [265, 0]
click at [778, 187] on img "button" at bounding box center [777, 191] width 12 height 14
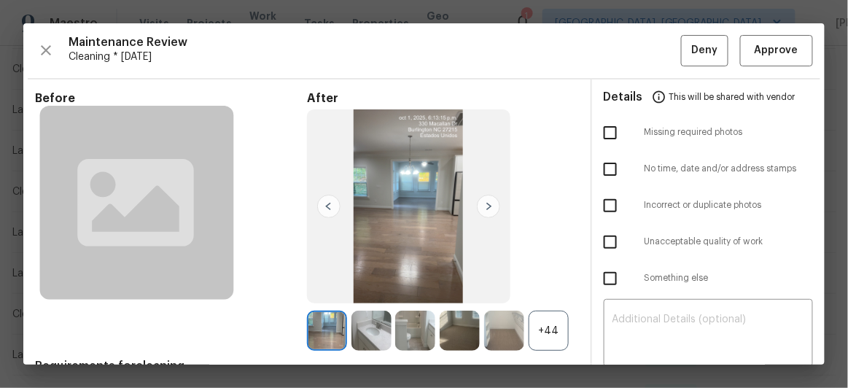
click at [603, 130] on input "checkbox" at bounding box center [610, 132] width 31 height 31
checkbox input "true"
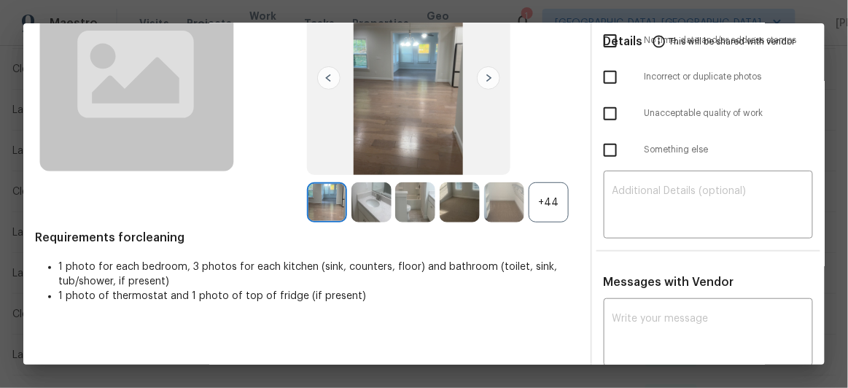
scroll to position [132, 0]
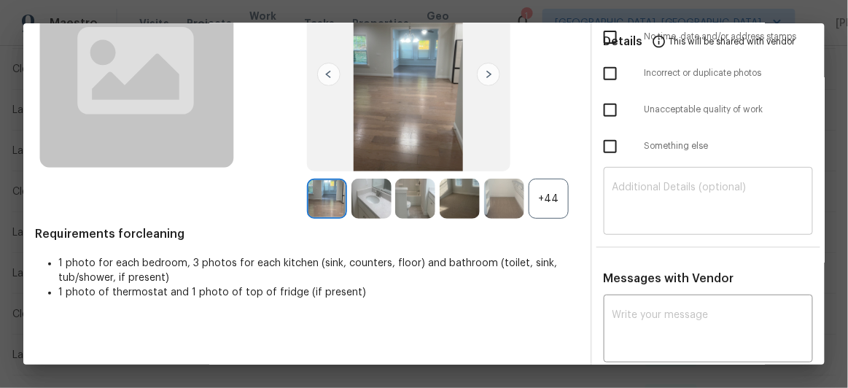
click at [629, 205] on textarea at bounding box center [708, 202] width 192 height 41
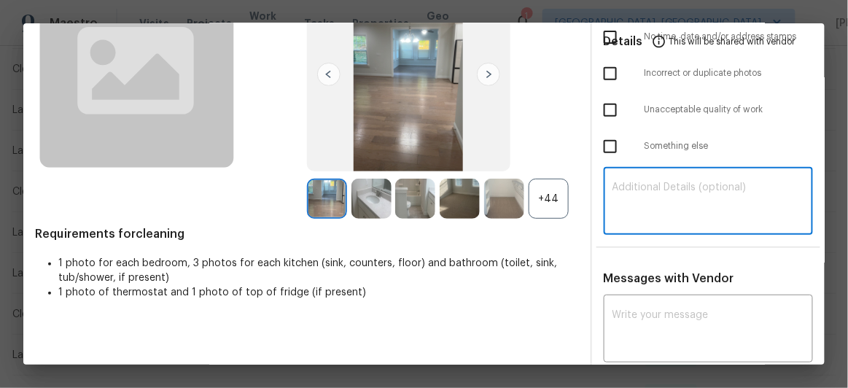
paste textarea "Maintenance Audit Team: Hello! Unfortunately, this Cleaning visit completed on …"
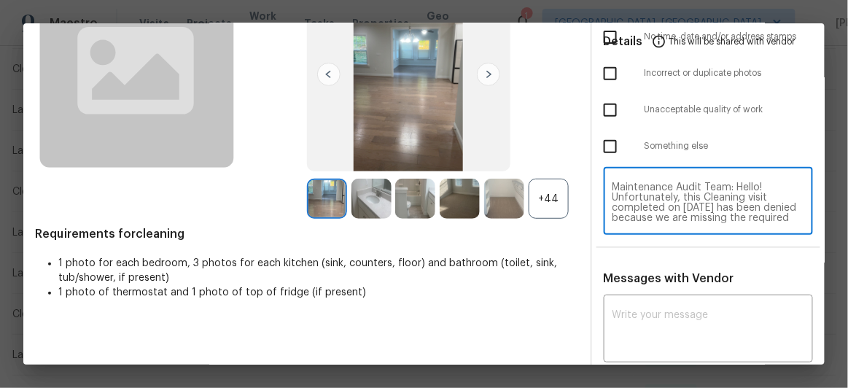
scroll to position [163, 0]
type textarea "Maintenance Audit Team: Hello! Unfortunately, this Cleaning visit completed on …"
click at [653, 313] on textarea at bounding box center [708, 330] width 192 height 41
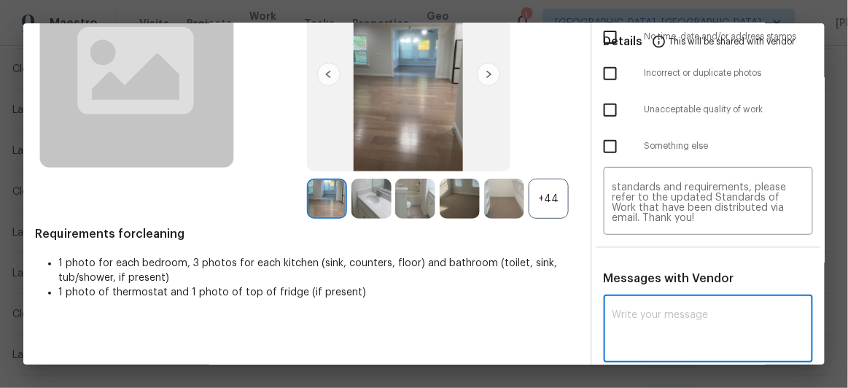
paste textarea "Maintenance Audit Team: Hello! Unfortunately, this Cleaning visit completed on …"
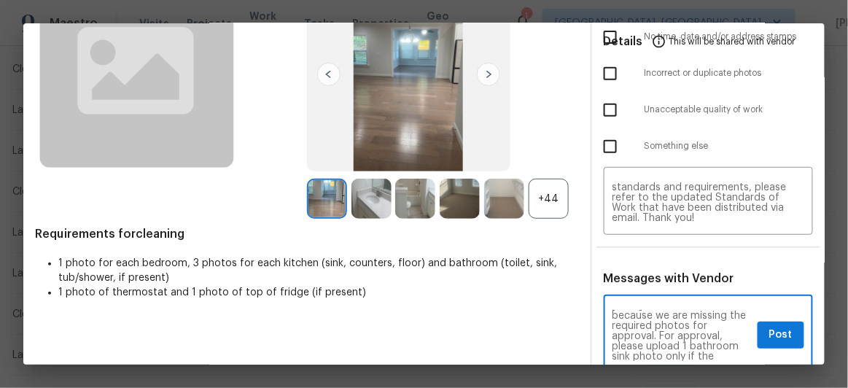
scroll to position [52, 0]
type textarea "Maintenance Audit Team: Hello! Unfortunately, this Cleaning visit completed on …"
click at [769, 337] on span "Post" at bounding box center [780, 335] width 23 height 18
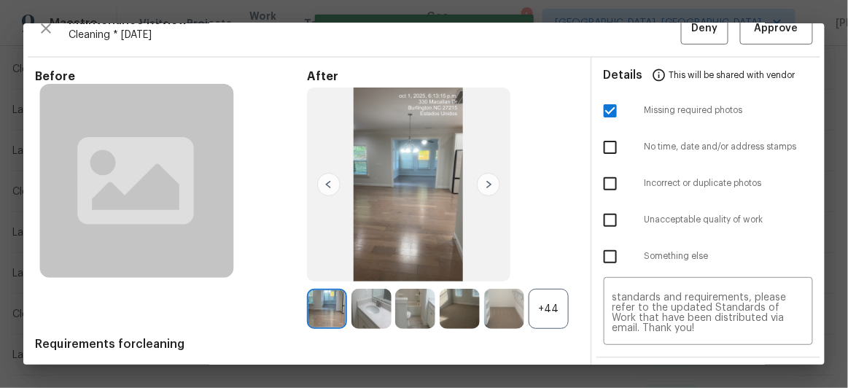
scroll to position [0, 0]
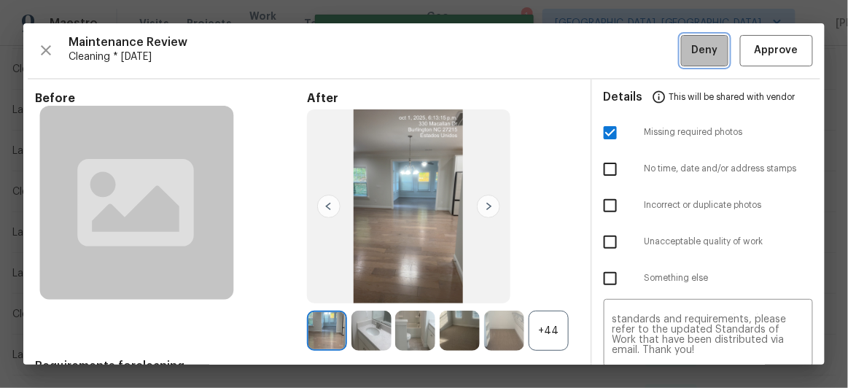
click at [697, 50] on span "Deny" at bounding box center [705, 51] width 26 height 18
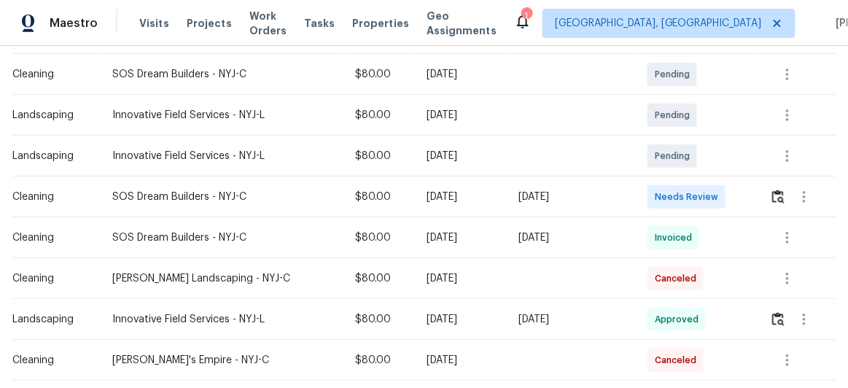
scroll to position [265, 0]
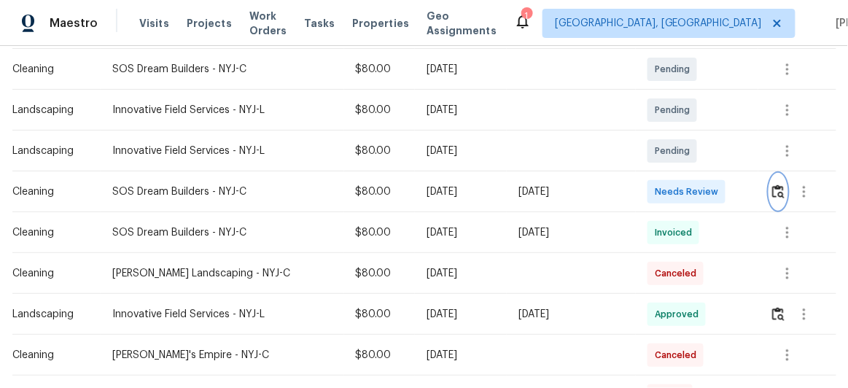
click at [778, 191] on img "button" at bounding box center [778, 191] width 12 height 14
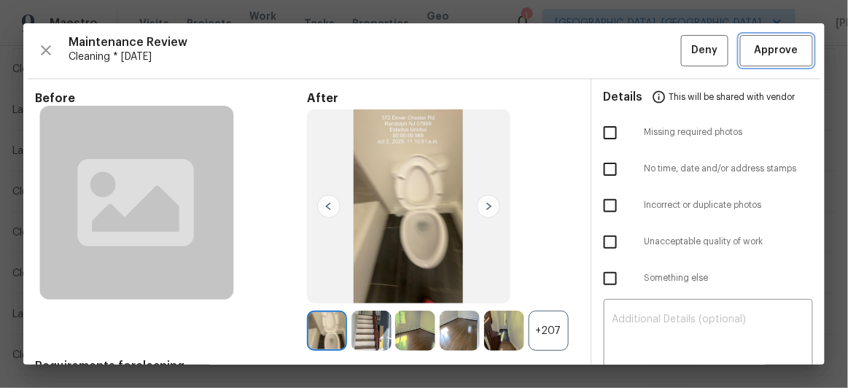
click at [789, 54] on span "Approve" at bounding box center [776, 51] width 50 height 18
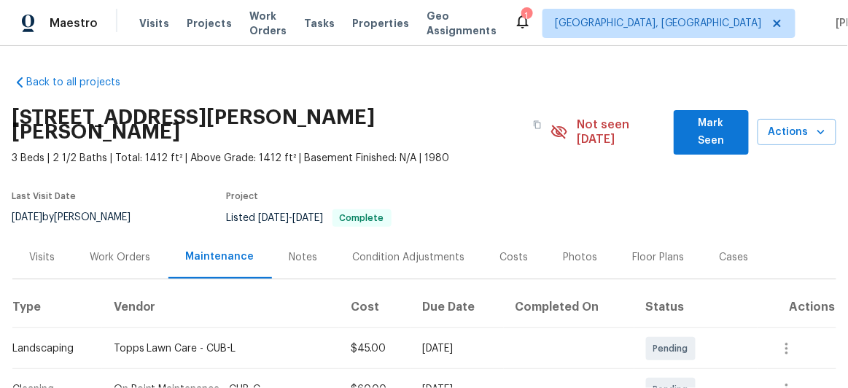
scroll to position [331, 0]
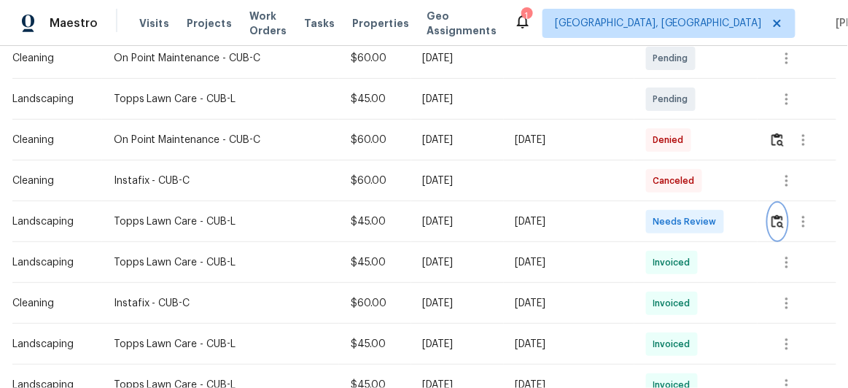
click at [773, 214] on img "button" at bounding box center [777, 221] width 12 height 14
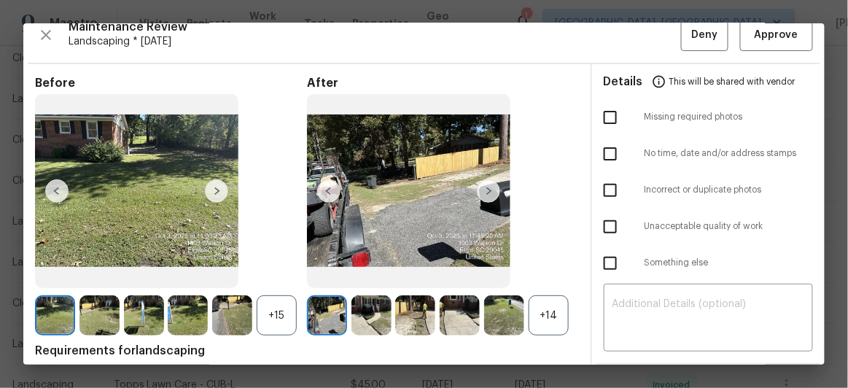
scroll to position [0, 0]
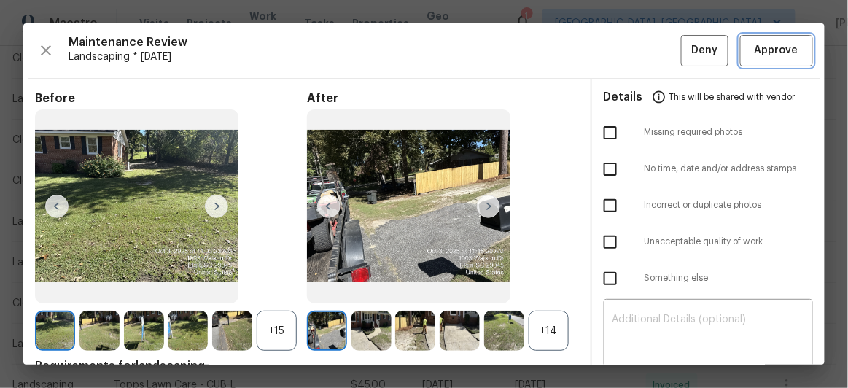
click at [740, 50] on button "Approve" at bounding box center [776, 50] width 73 height 31
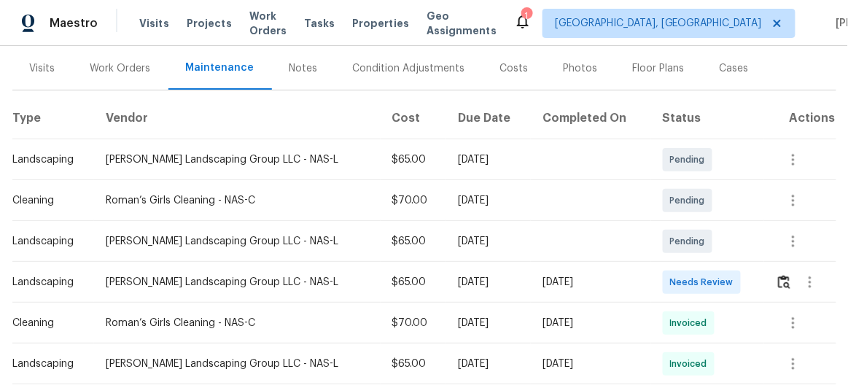
scroll to position [198, 0]
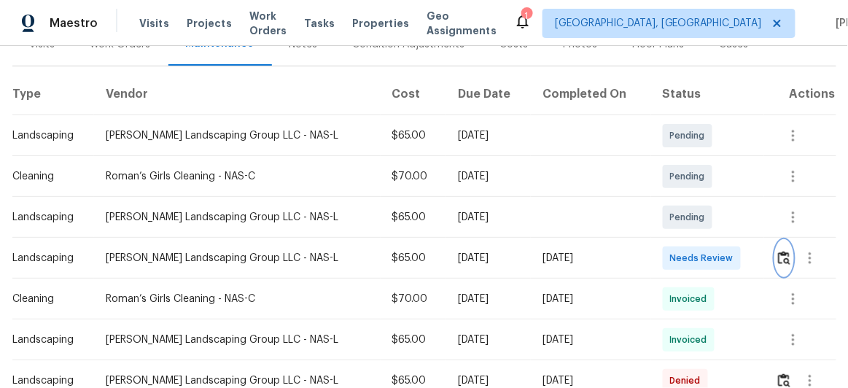
click at [778, 257] on img "button" at bounding box center [784, 258] width 12 height 14
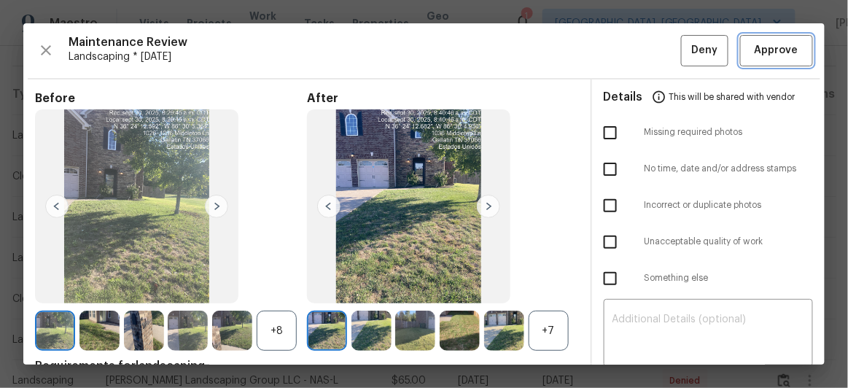
click at [756, 42] on span "Approve" at bounding box center [776, 51] width 44 height 18
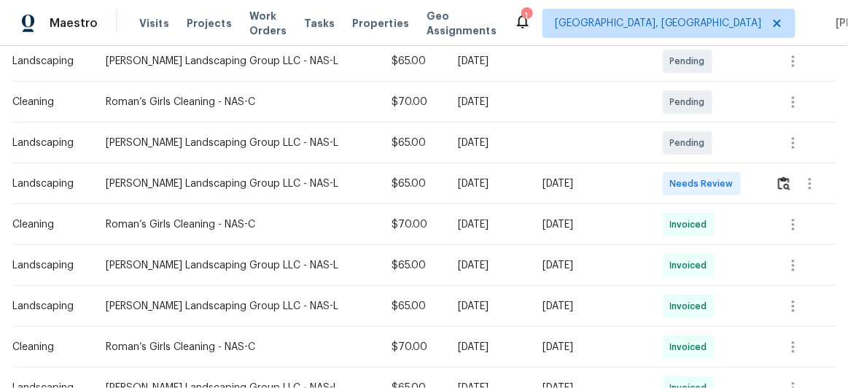
scroll to position [331, 0]
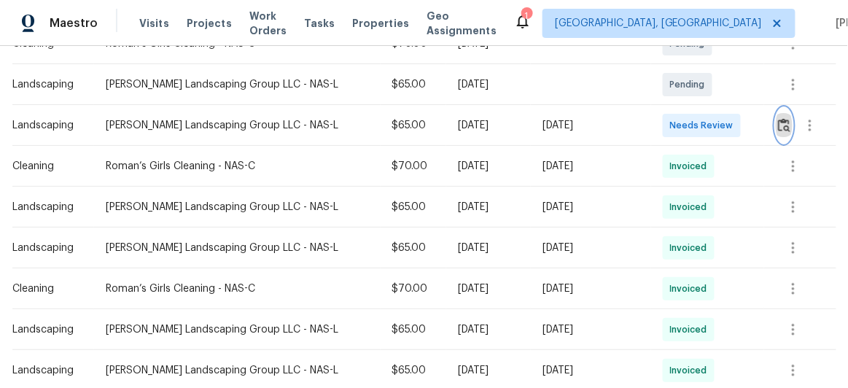
click at [778, 126] on img "button" at bounding box center [784, 125] width 12 height 14
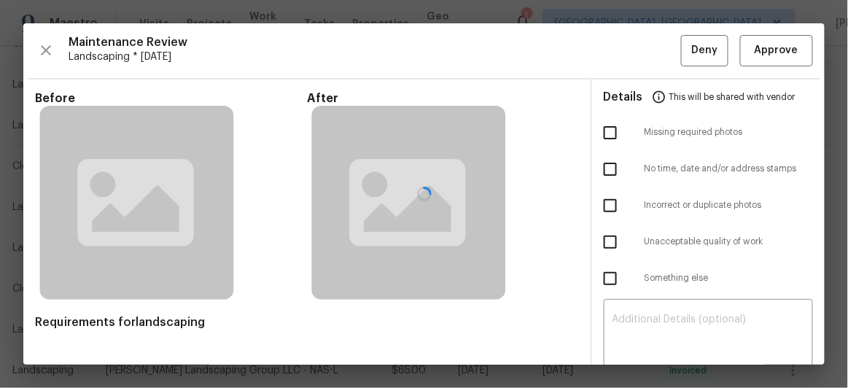
click at [774, 55] on div at bounding box center [423, 193] width 801 height 341
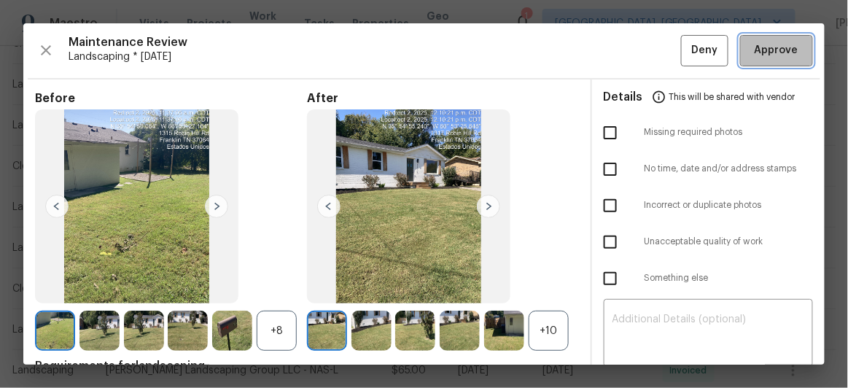
click at [754, 52] on span "Approve" at bounding box center [776, 51] width 44 height 18
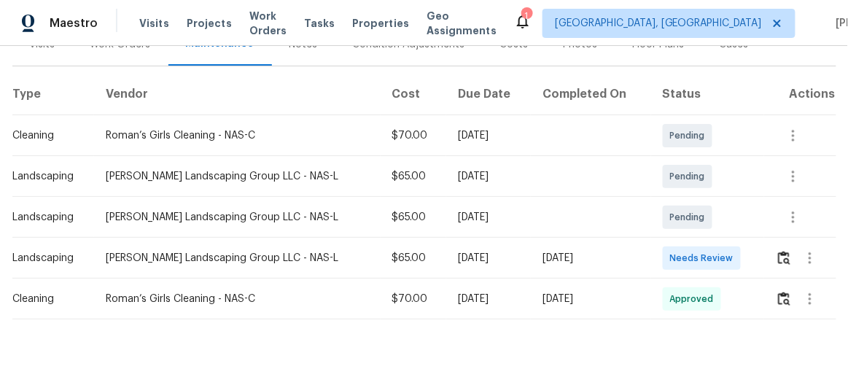
scroll to position [226, 0]
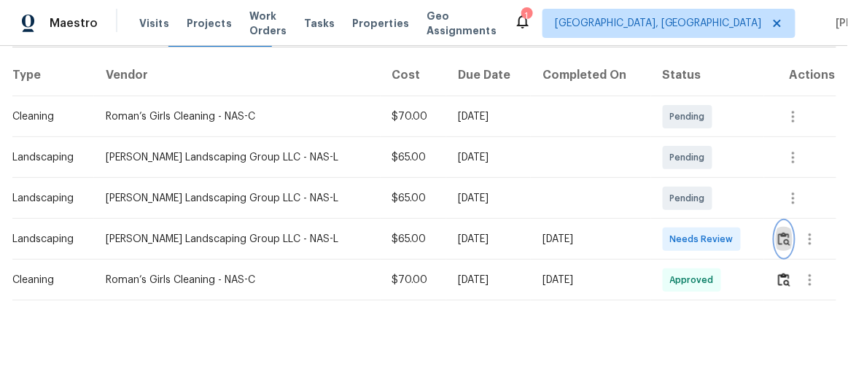
click at [778, 232] on img "button" at bounding box center [784, 239] width 12 height 14
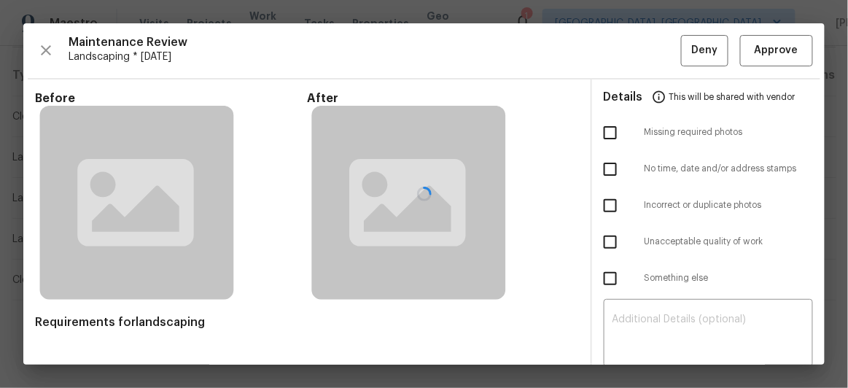
click at [762, 61] on div at bounding box center [423, 193] width 801 height 341
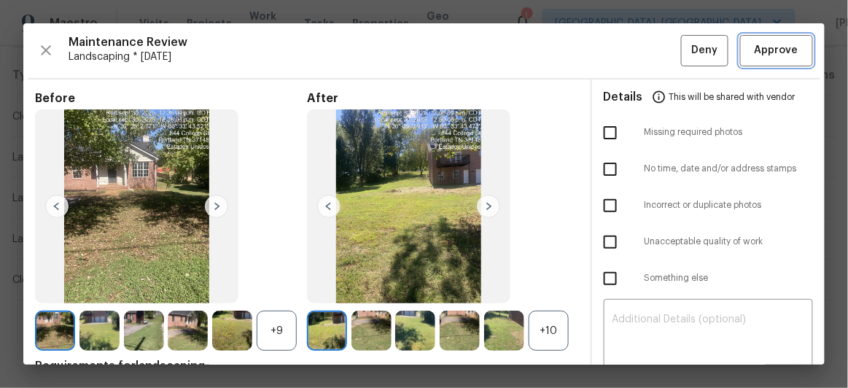
click at [770, 55] on span "Approve" at bounding box center [776, 51] width 44 height 18
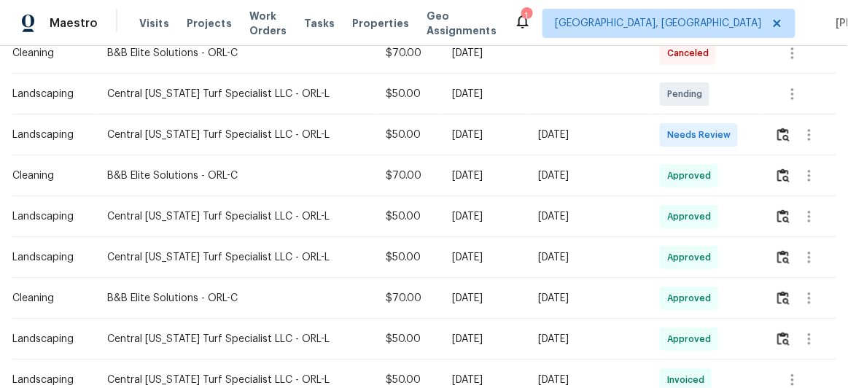
scroll to position [397, 0]
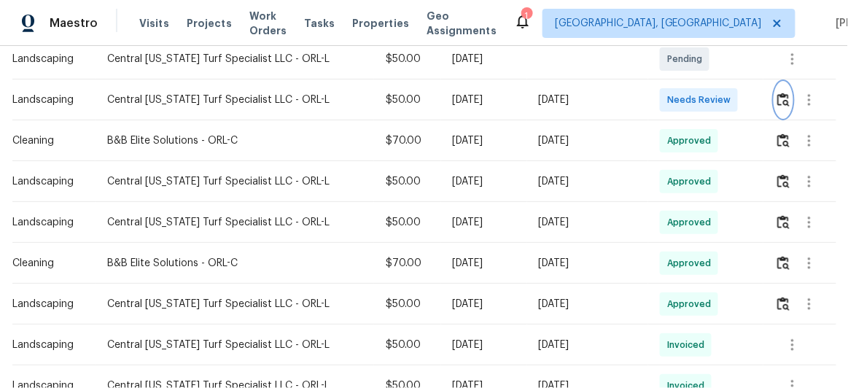
click at [777, 97] on img "button" at bounding box center [783, 100] width 12 height 14
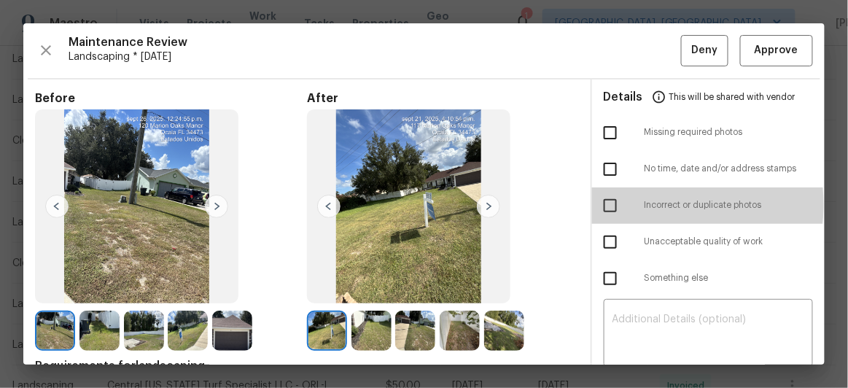
click at [605, 204] on input "checkbox" at bounding box center [610, 205] width 31 height 31
checkbox input "true"
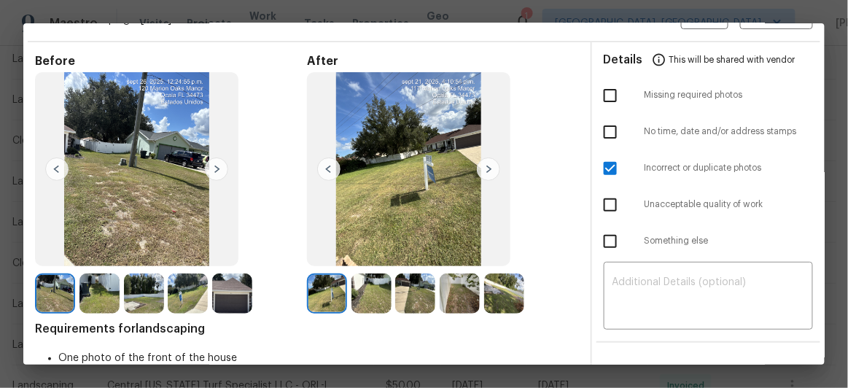
scroll to position [66, 0]
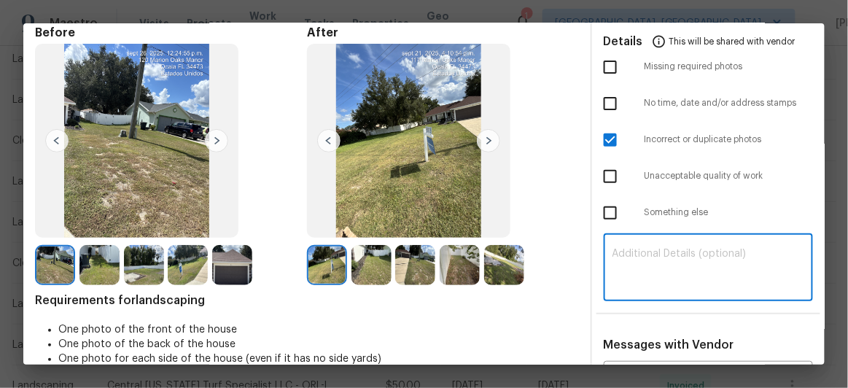
click at [642, 249] on textarea at bounding box center [708, 269] width 192 height 41
paste textarea "Maintenance Audit Team: Hello! Unfortunately this Landsacaping visit completed …"
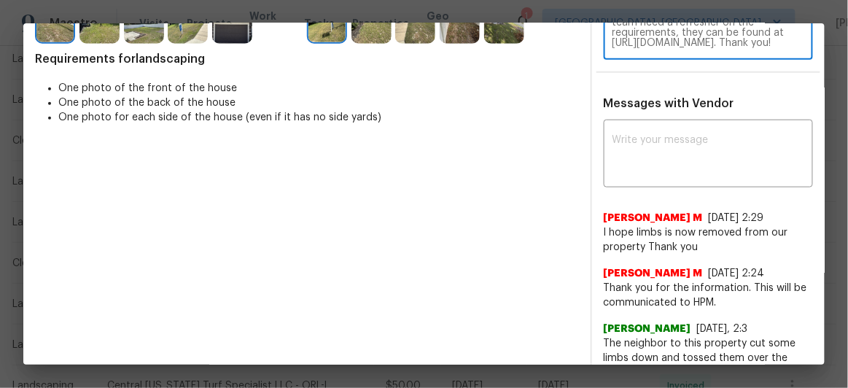
scroll to position [331, 0]
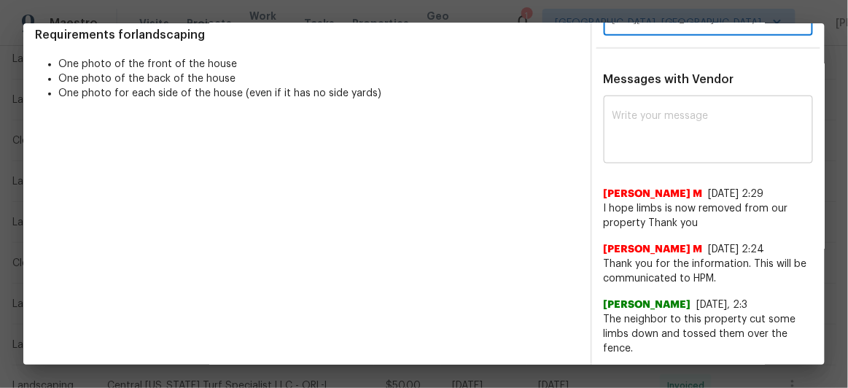
type textarea "Maintenance Audit Team: Hello! Unfortunately this Landsacaping visit completed …"
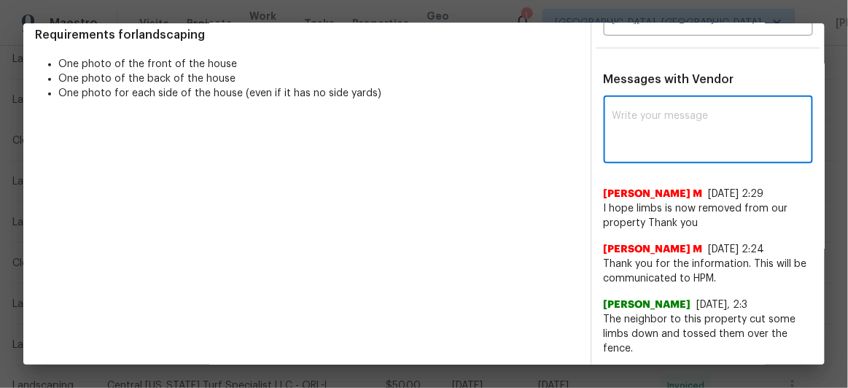
click at [631, 119] on textarea at bounding box center [708, 131] width 192 height 41
paste textarea "Maintenance Audit Team: Hello! Unfortunately this Landsacaping visit completed …"
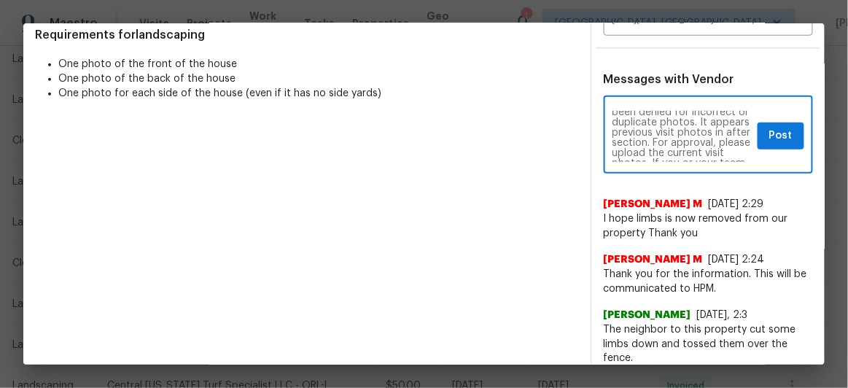
scroll to position [0, 0]
click at [640, 131] on textarea "Maintenance Audit Team: Hello! Unfortunately this Landsacaping visit completed …" at bounding box center [682, 136] width 140 height 51
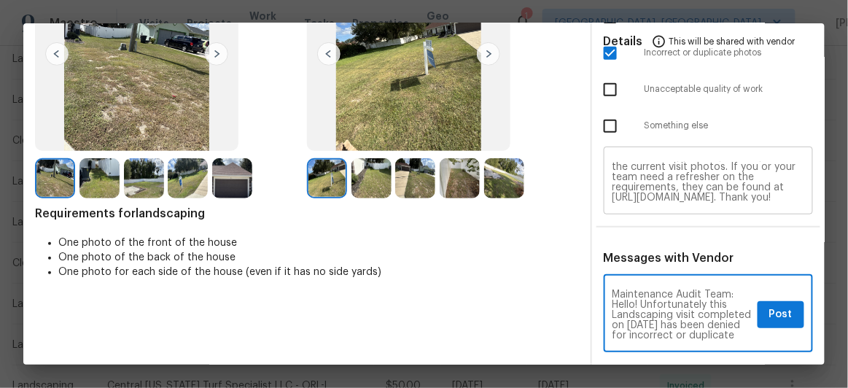
scroll to position [132, 0]
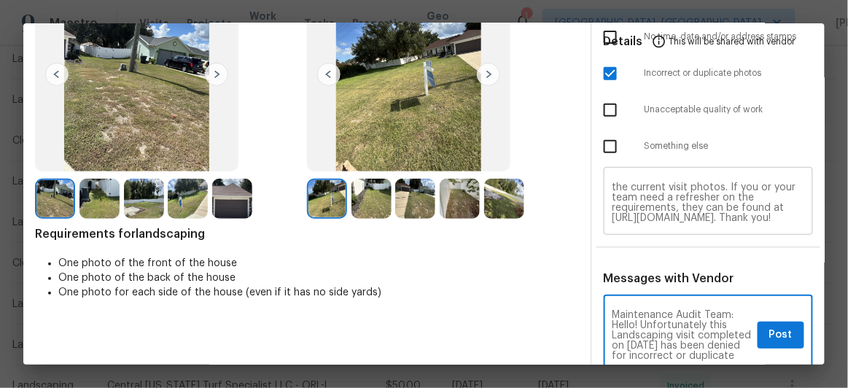
type textarea "Maintenance Audit Team: Hello! Unfortunately this Landscaping visit completed o…"
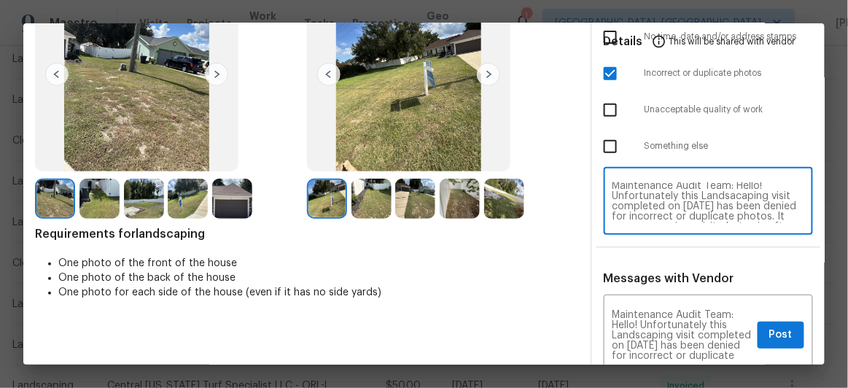
scroll to position [0, 0]
click at [727, 195] on textarea "Maintenance Audit Team: Hello! Unfortunately this Landsacaping visit completed …" at bounding box center [708, 202] width 192 height 41
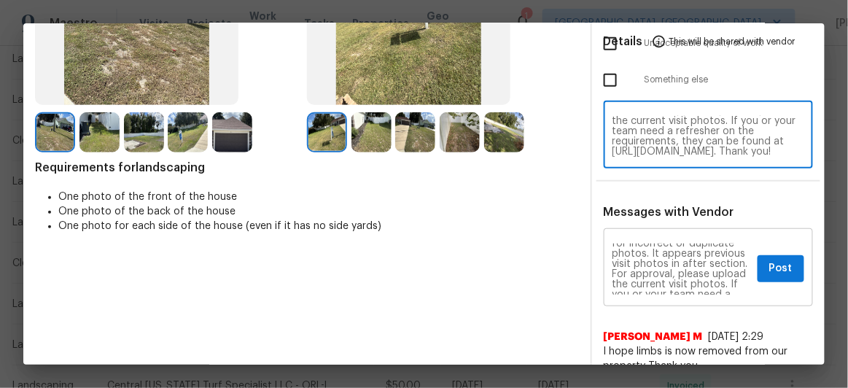
scroll to position [66, 0]
type textarea "Maintenance Audit Team: Hello! Unfortunately this Landscaping visit completed o…"
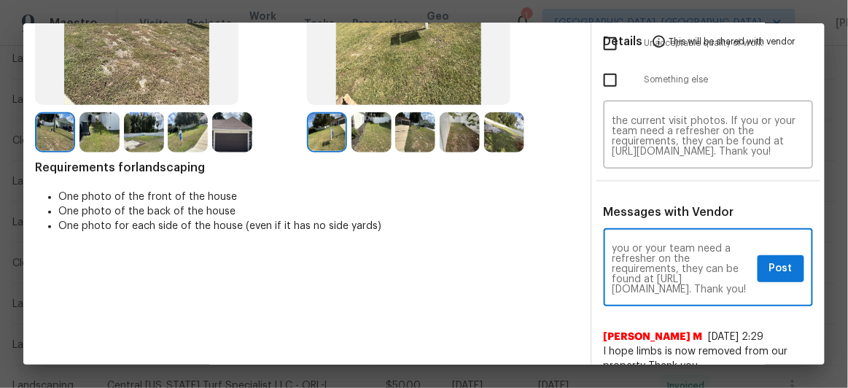
scroll to position [119, 0]
click at [789, 267] on button "Post" at bounding box center [780, 268] width 47 height 27
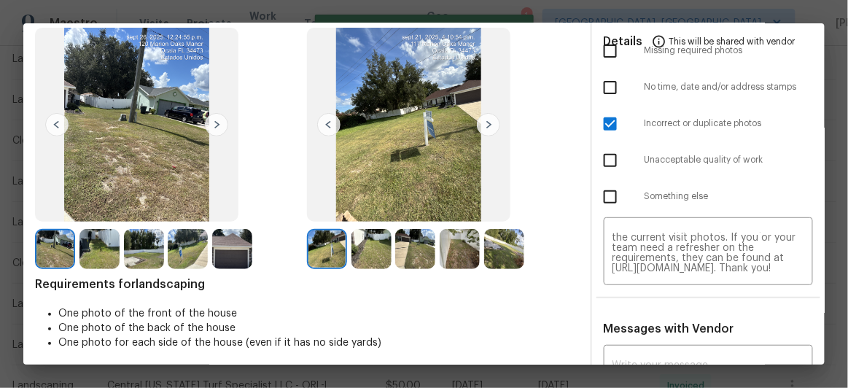
scroll to position [0, 0]
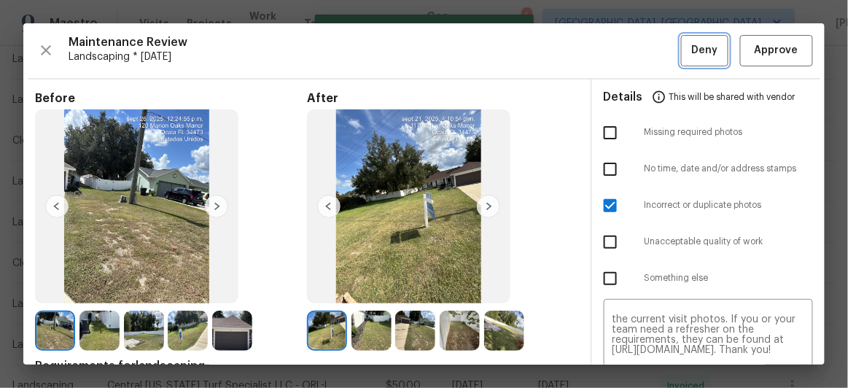
click at [692, 42] on span "Deny" at bounding box center [705, 51] width 26 height 18
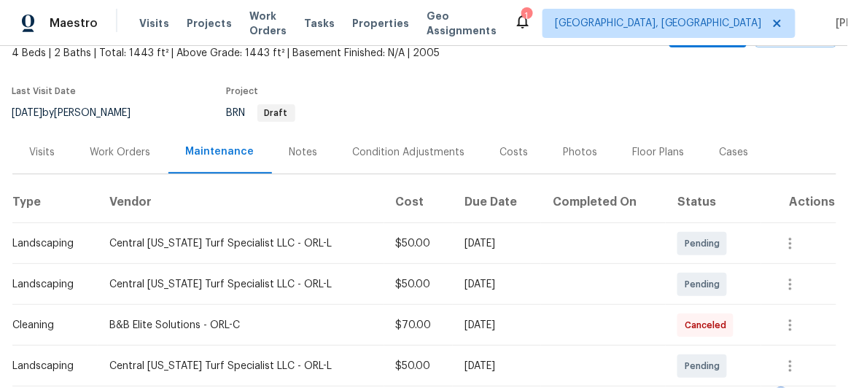
scroll to position [66, 0]
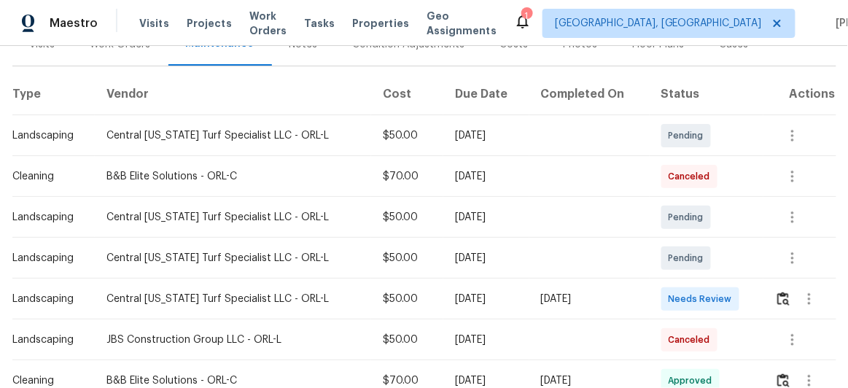
scroll to position [265, 0]
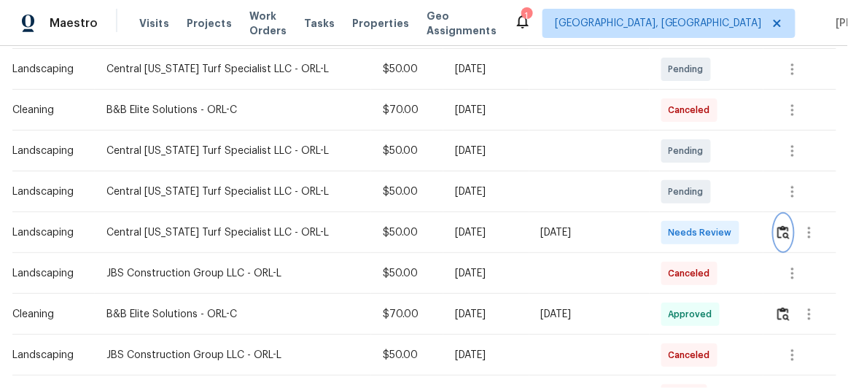
click at [783, 230] on img "button" at bounding box center [783, 232] width 12 height 14
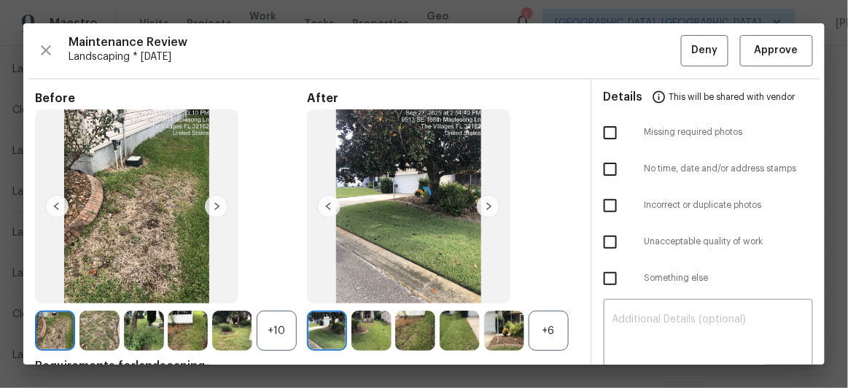
click at [759, 44] on div at bounding box center [423, 193] width 801 height 341
click at [782, 56] on span "Approve" at bounding box center [776, 51] width 44 height 18
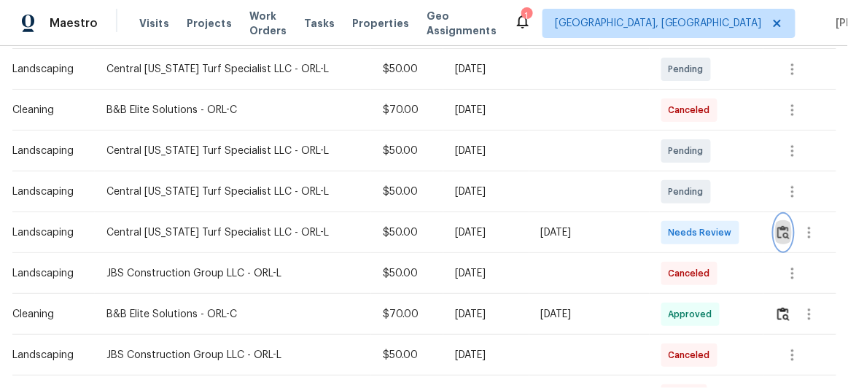
click at [780, 228] on img "button" at bounding box center [783, 232] width 12 height 14
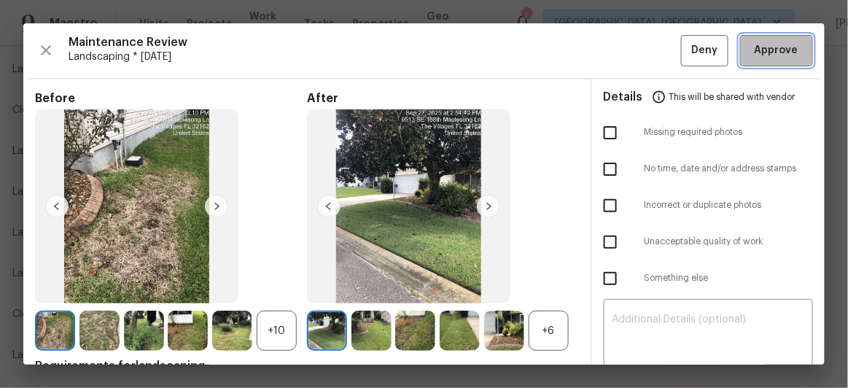
click at [780, 48] on span "Approve" at bounding box center [776, 51] width 44 height 18
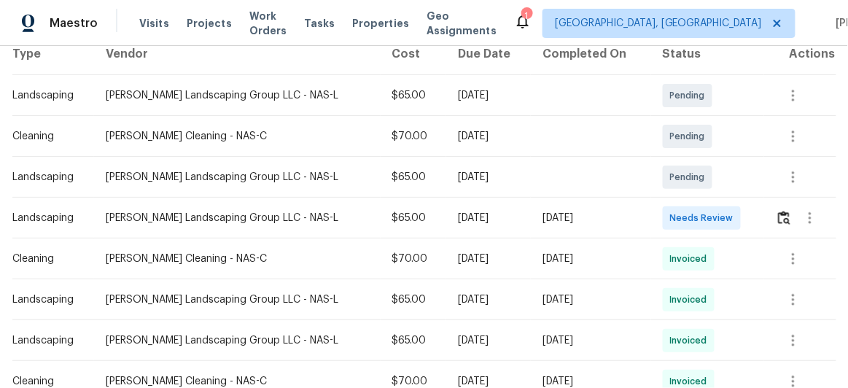
scroll to position [265, 0]
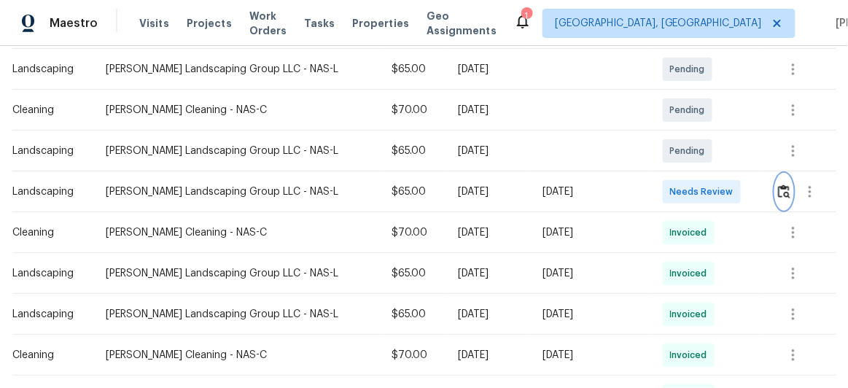
click at [780, 189] on img "button" at bounding box center [784, 191] width 12 height 14
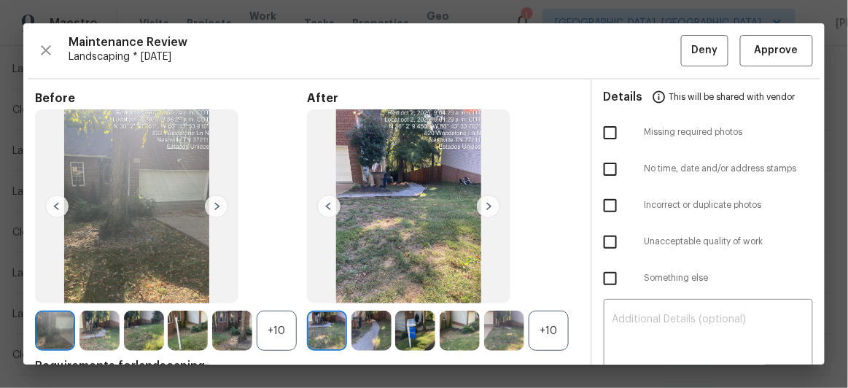
click at [490, 206] on img at bounding box center [488, 206] width 23 height 23
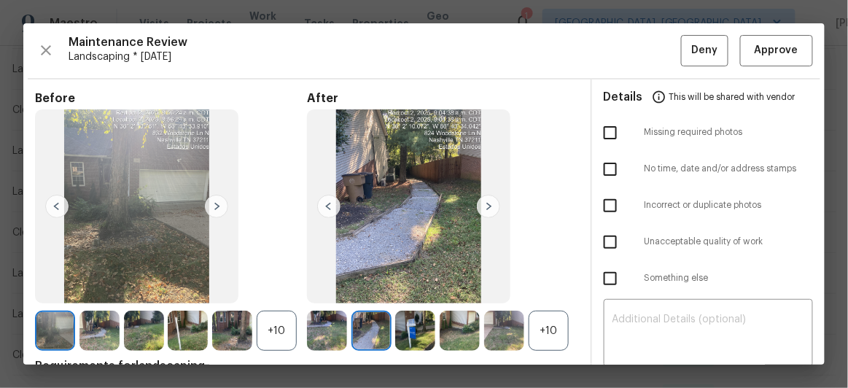
click at [601, 130] on input "checkbox" at bounding box center [610, 132] width 31 height 31
checkbox input "true"
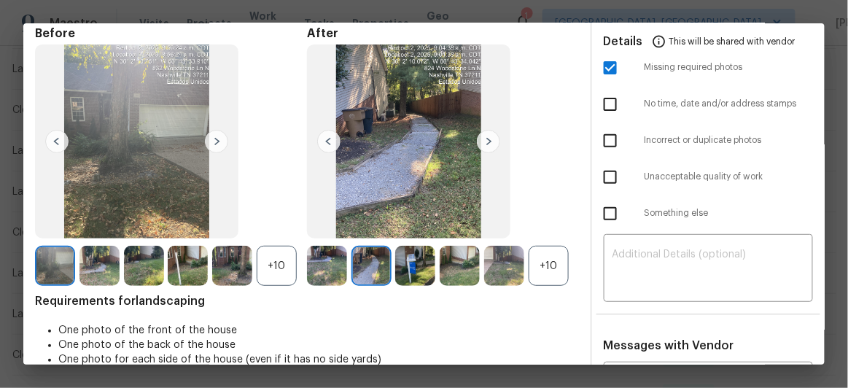
scroll to position [132, 0]
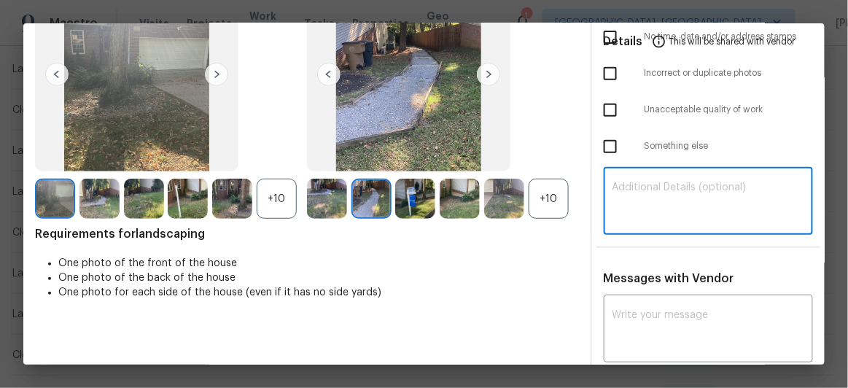
click at [627, 192] on textarea at bounding box center [708, 202] width 192 height 41
paste textarea "Maintenance Audit Team: Hello! Unfortunately, this Landscaping visit completed …"
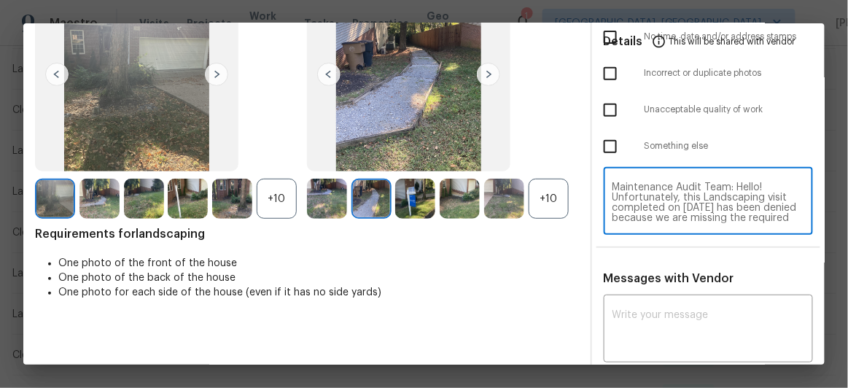
scroll to position [163, 0]
type textarea "Maintenance Audit Team: Hello! Unfortunately, this Landscaping visit completed …"
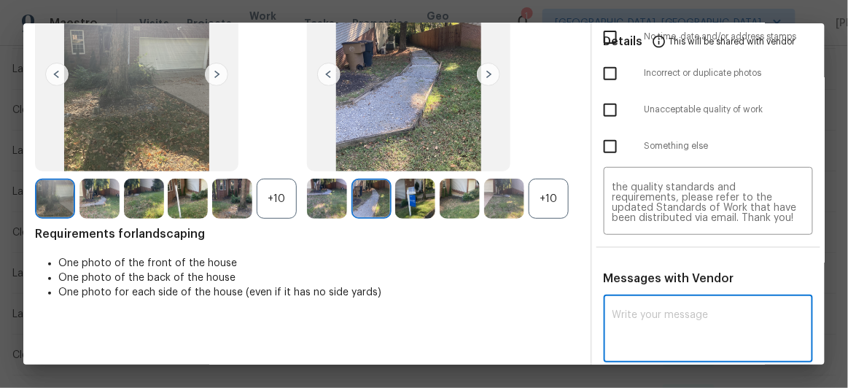
click at [648, 313] on textarea at bounding box center [708, 330] width 192 height 41
paste textarea "Maintenance Audit Team: Hello! Unfortunately, this Landscaping visit completed …"
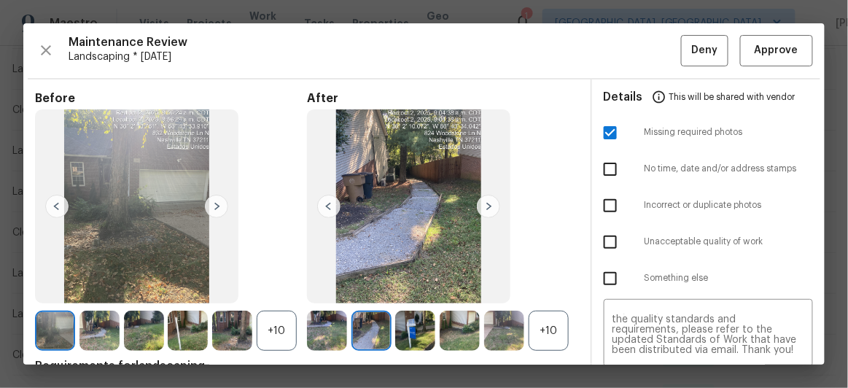
scroll to position [265, 0]
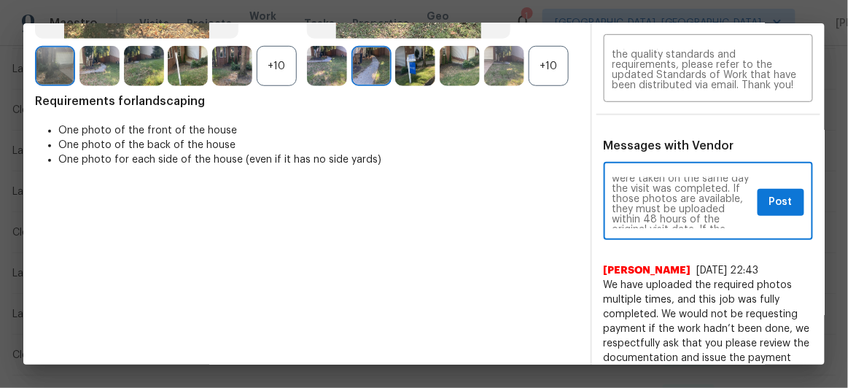
type textarea "Maintenance Audit Team: Hello! Unfortunately, this Landscaping visit completed …"
click at [769, 204] on span "Post" at bounding box center [780, 202] width 23 height 18
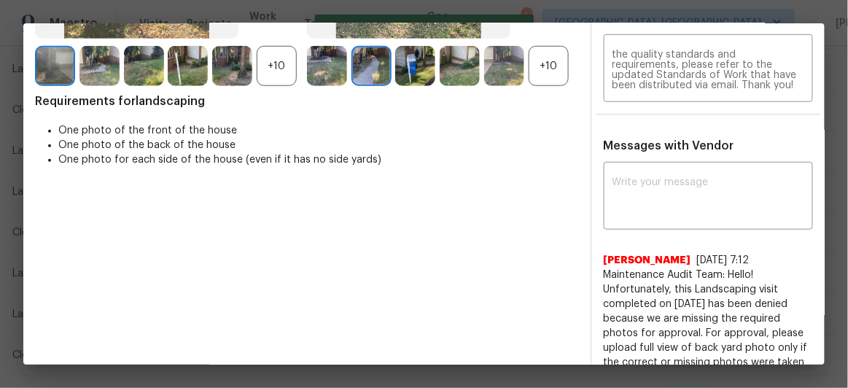
scroll to position [0, 0]
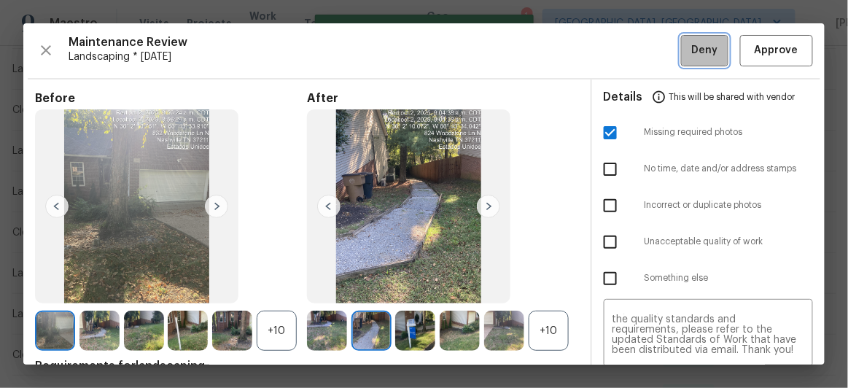
click at [693, 48] on span "Deny" at bounding box center [705, 51] width 26 height 18
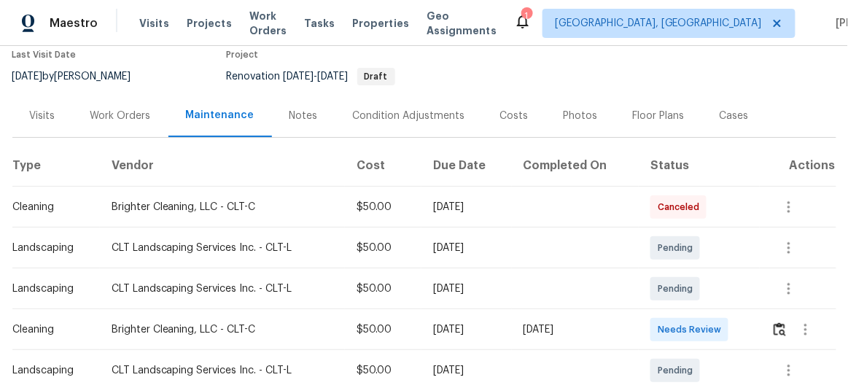
scroll to position [132, 0]
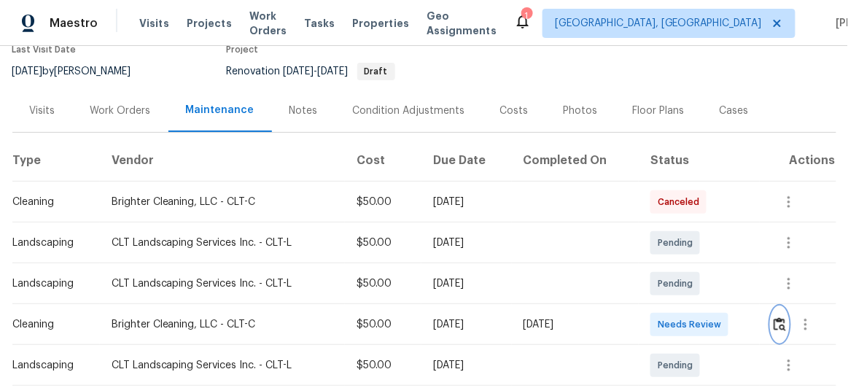
click at [778, 323] on img "button" at bounding box center [779, 324] width 12 height 14
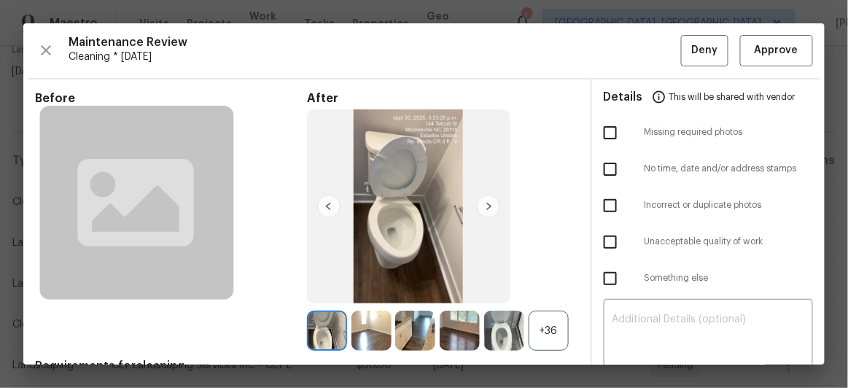
click at [603, 134] on input "checkbox" at bounding box center [610, 132] width 31 height 31
checkbox input "true"
click at [692, 310] on div "​" at bounding box center [708, 334] width 210 height 64
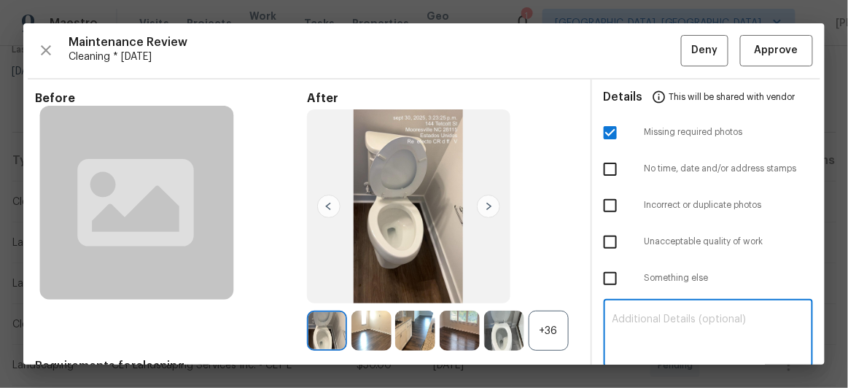
paste textarea "Maintenance Audit Team: Hello! Unfortunately, this Cleaning visit completed on …"
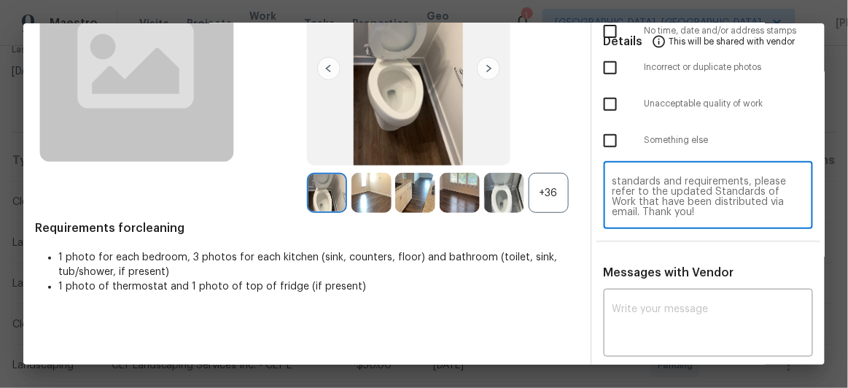
scroll to position [172, 0]
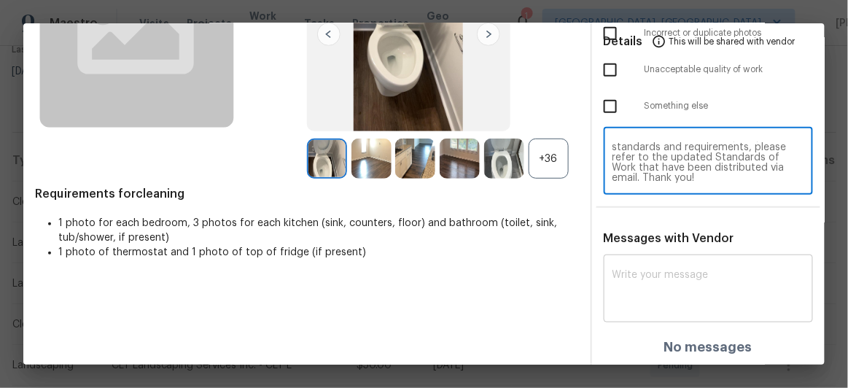
type textarea "Maintenance Audit Team: Hello! Unfortunately, this Cleaning visit completed on …"
click at [672, 274] on textarea at bounding box center [708, 290] width 192 height 41
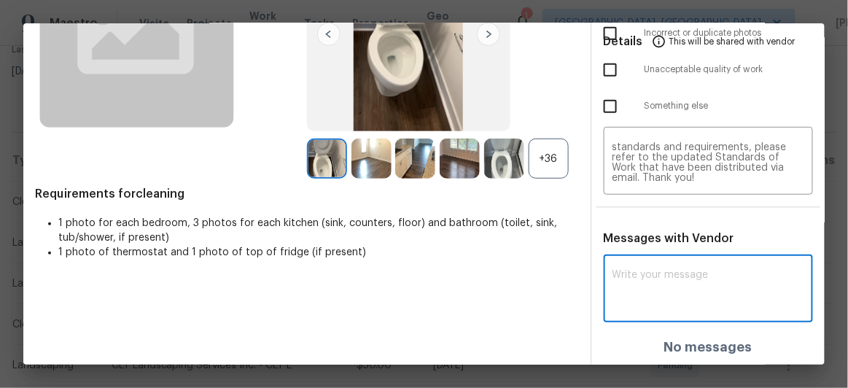
paste textarea "Maintenance Audit Team: Hello! Unfortunately, this Cleaning visit completed on …"
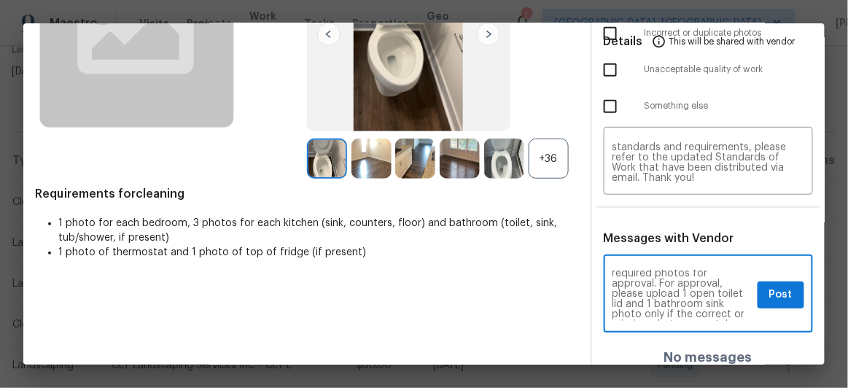
scroll to position [79, 0]
type textarea "Maintenance Audit Team: Hello! Unfortunately, this Cleaning visit completed on …"
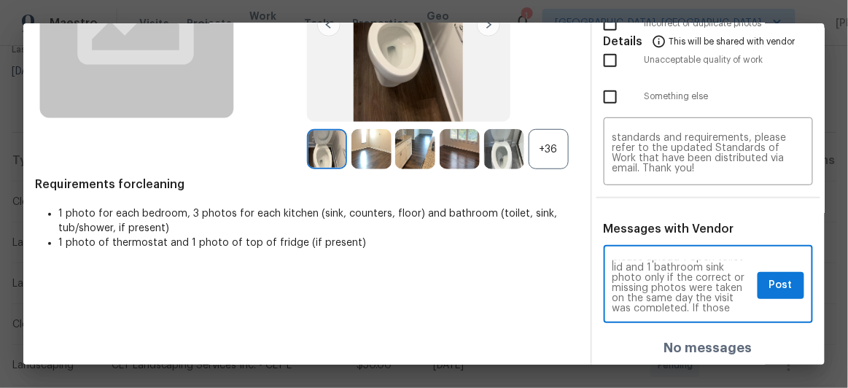
scroll to position [182, 0]
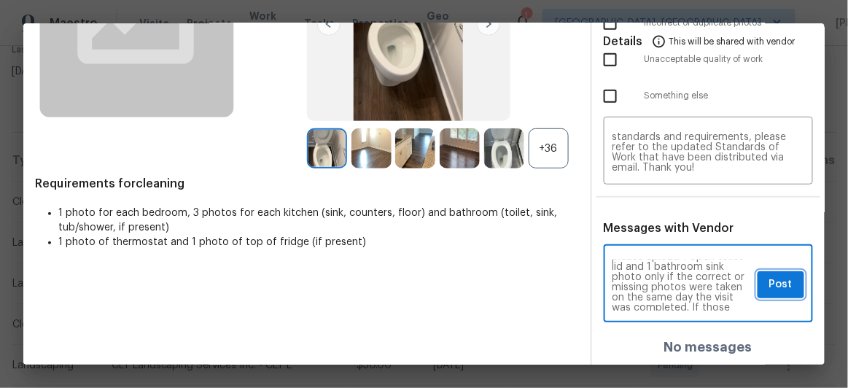
click at [769, 286] on span "Post" at bounding box center [780, 284] width 23 height 18
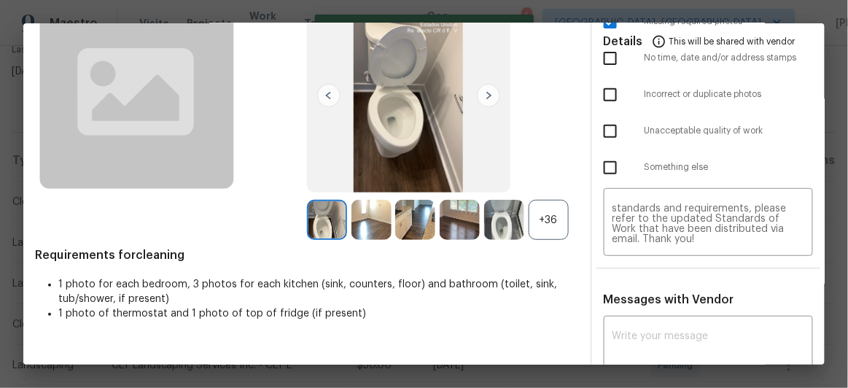
scroll to position [0, 0]
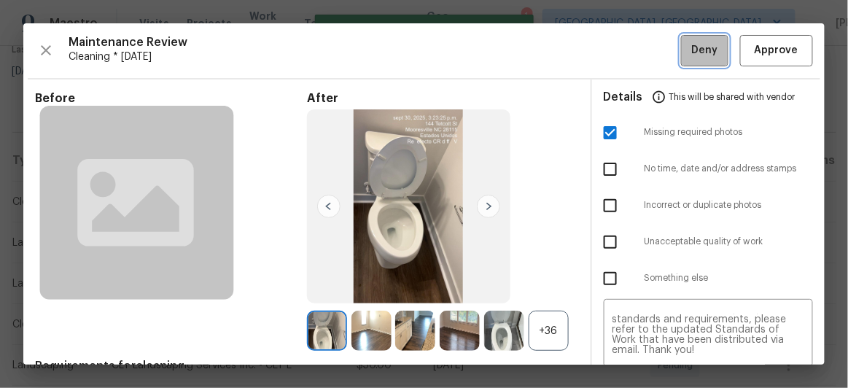
click at [681, 53] on button "Deny" at bounding box center [704, 50] width 47 height 31
